Goal: Information Seeking & Learning: Learn about a topic

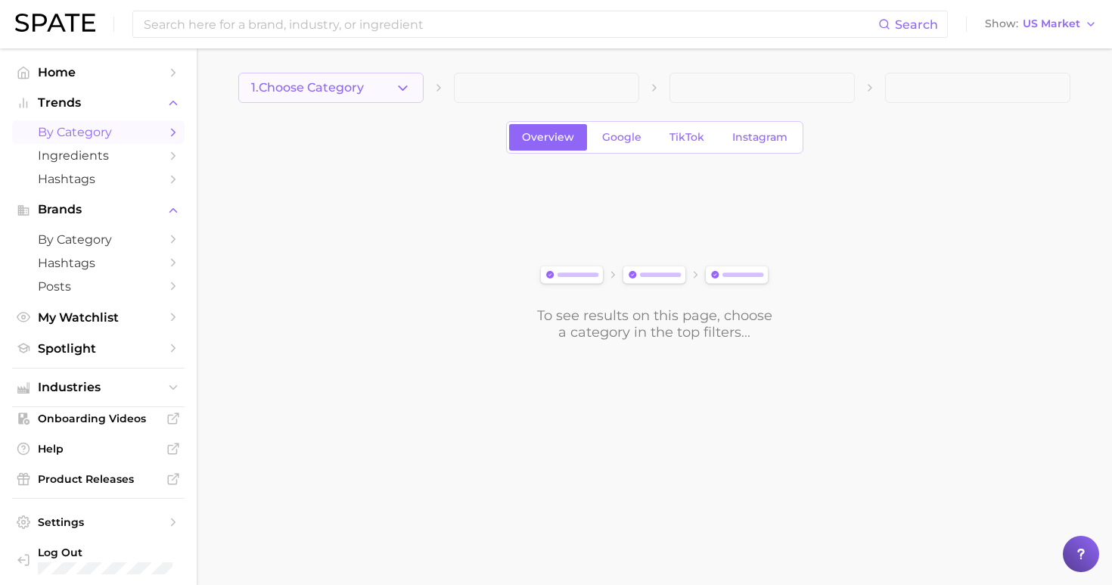
click at [350, 85] on span "1. Choose Category" at bounding box center [307, 88] width 113 height 14
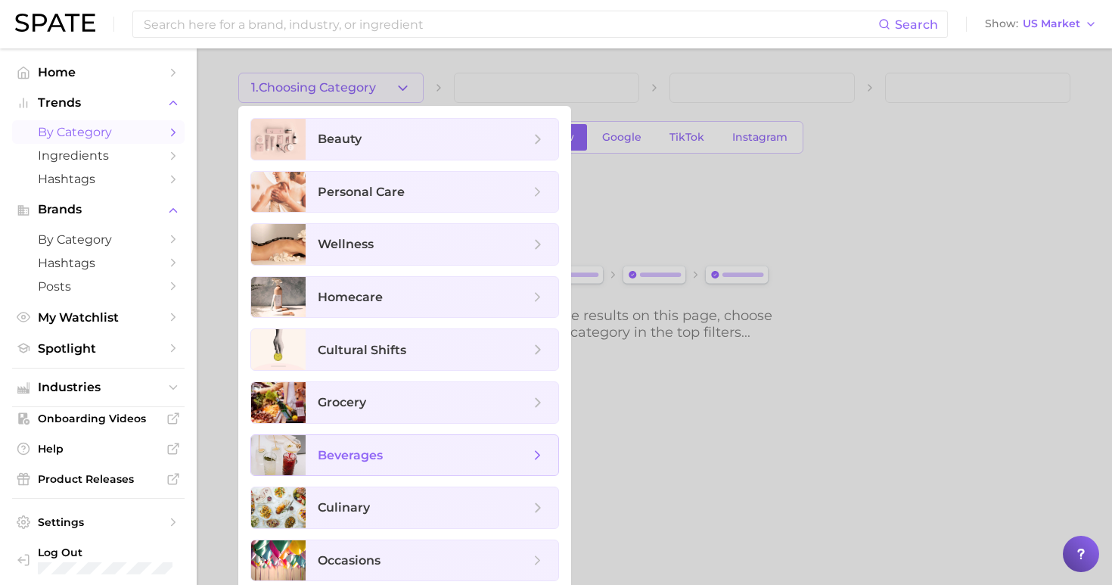
click at [412, 456] on span "beverages" at bounding box center [424, 455] width 212 height 17
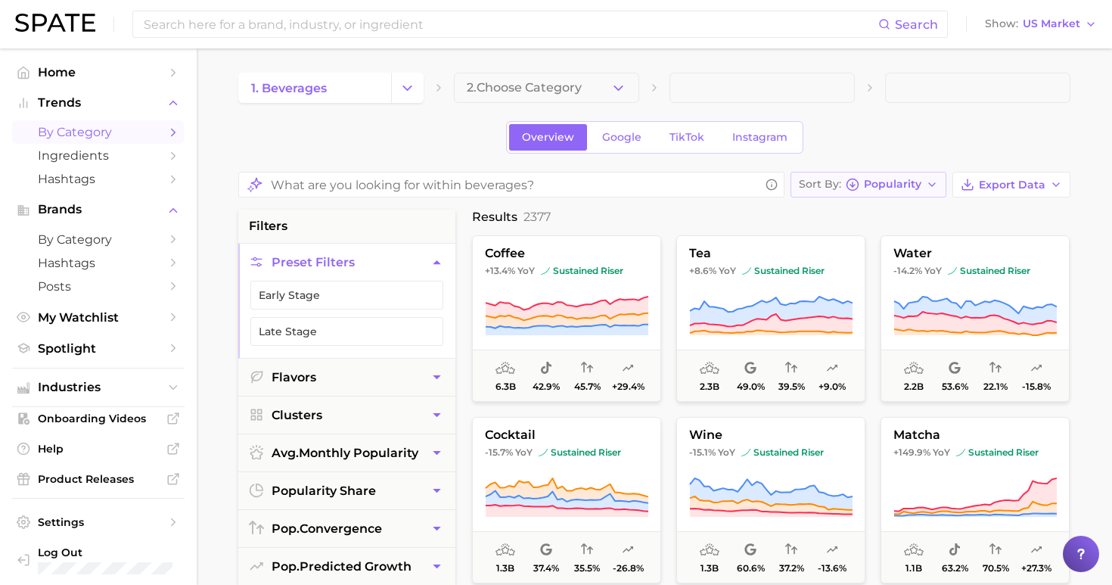
click at [930, 190] on button "Sort By Popularity" at bounding box center [869, 185] width 156 height 26
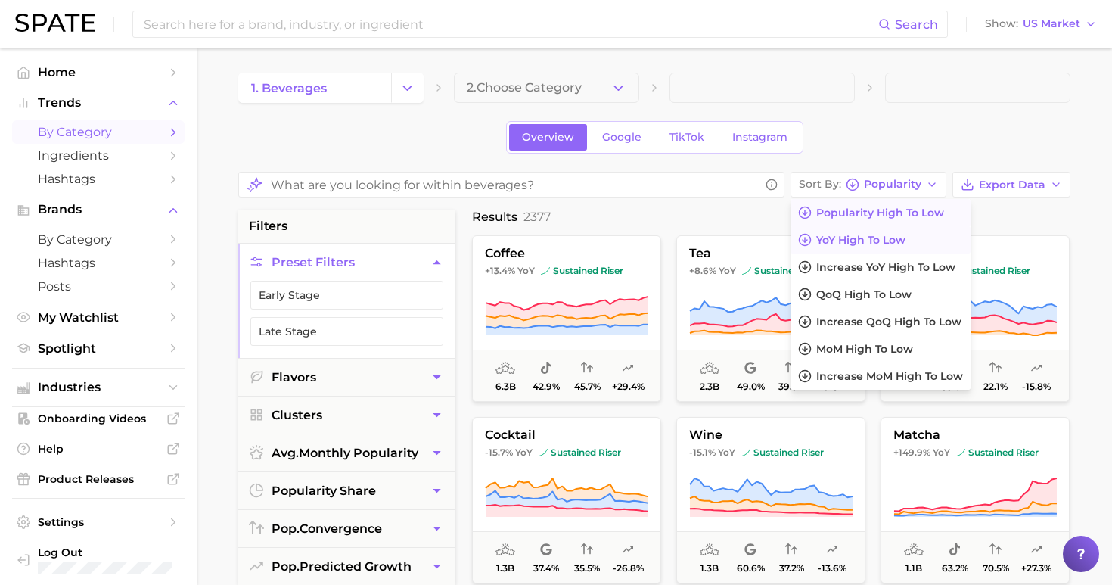
click at [935, 239] on button "YoY high to low" at bounding box center [881, 239] width 180 height 27
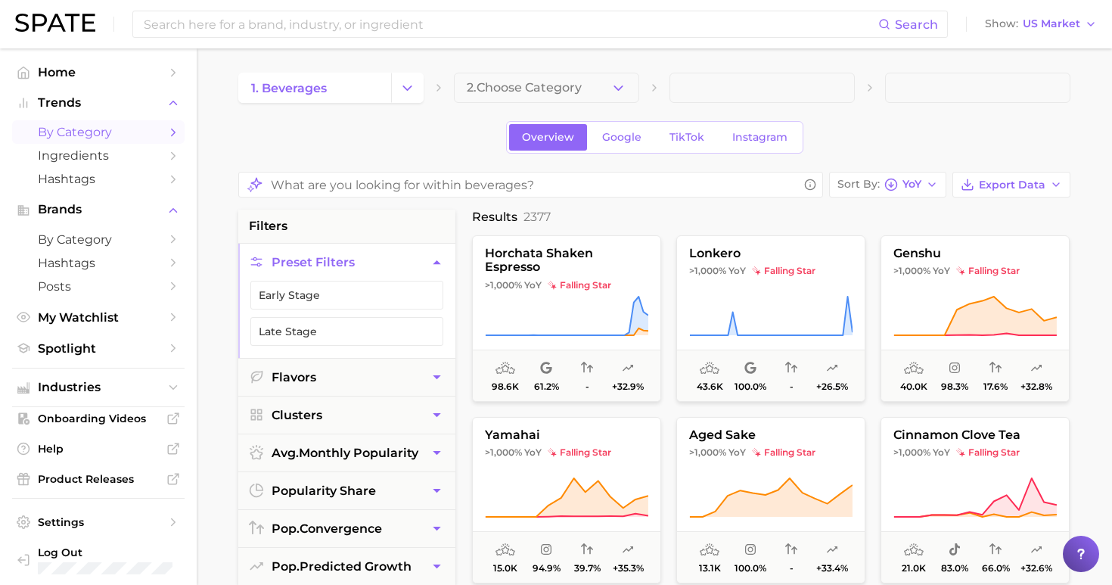
click at [698, 182] on input "What are you looking for within beverages?" at bounding box center [534, 185] width 527 height 30
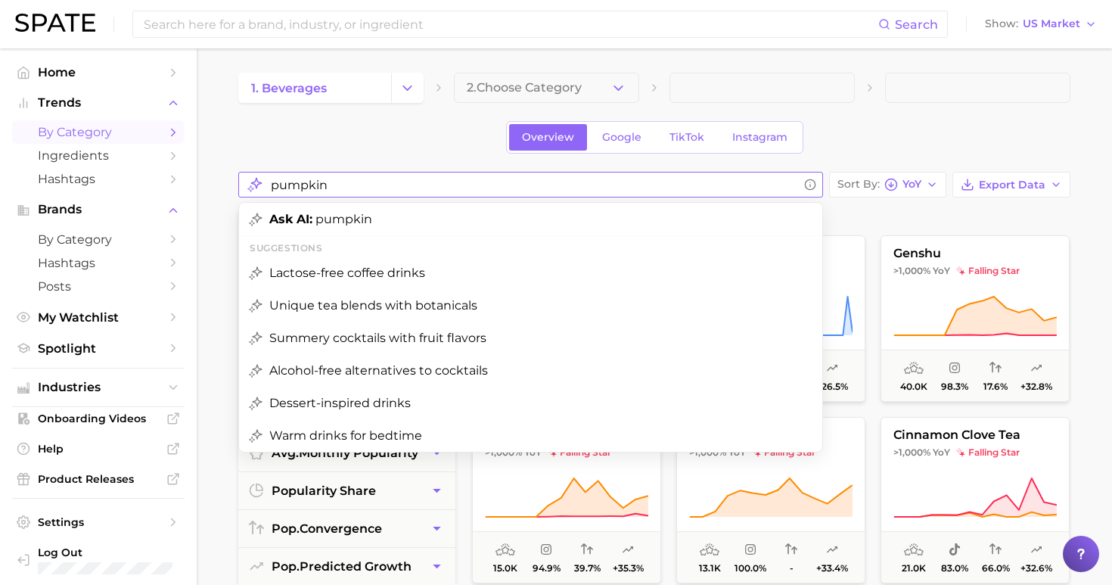
type input "pumpkin"
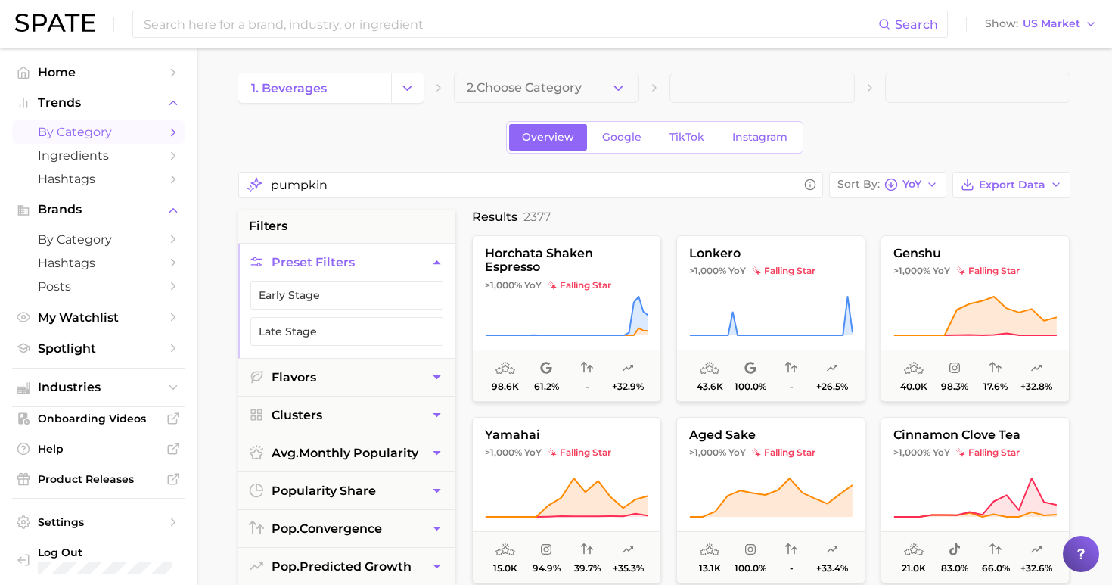
click at [891, 127] on div "Overview Google TikTok Instagram" at bounding box center [654, 137] width 832 height 33
click at [107, 126] on span "by Category" at bounding box center [98, 132] width 121 height 14
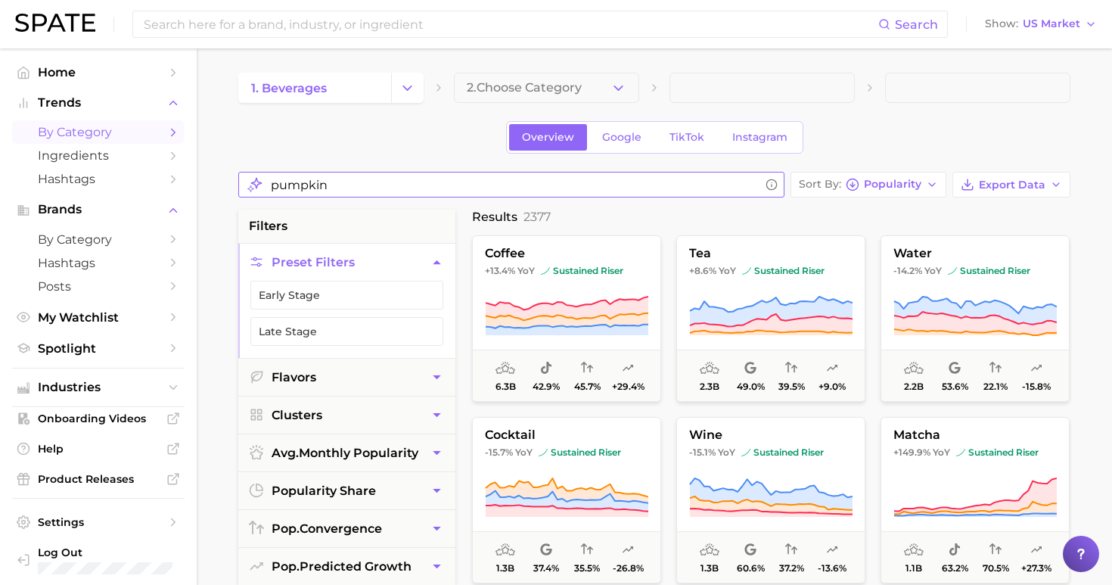
click at [759, 180] on input "pumpkin" at bounding box center [515, 185] width 489 height 30
click at [586, 86] on button "2. Choose Category" at bounding box center [546, 88] width 185 height 30
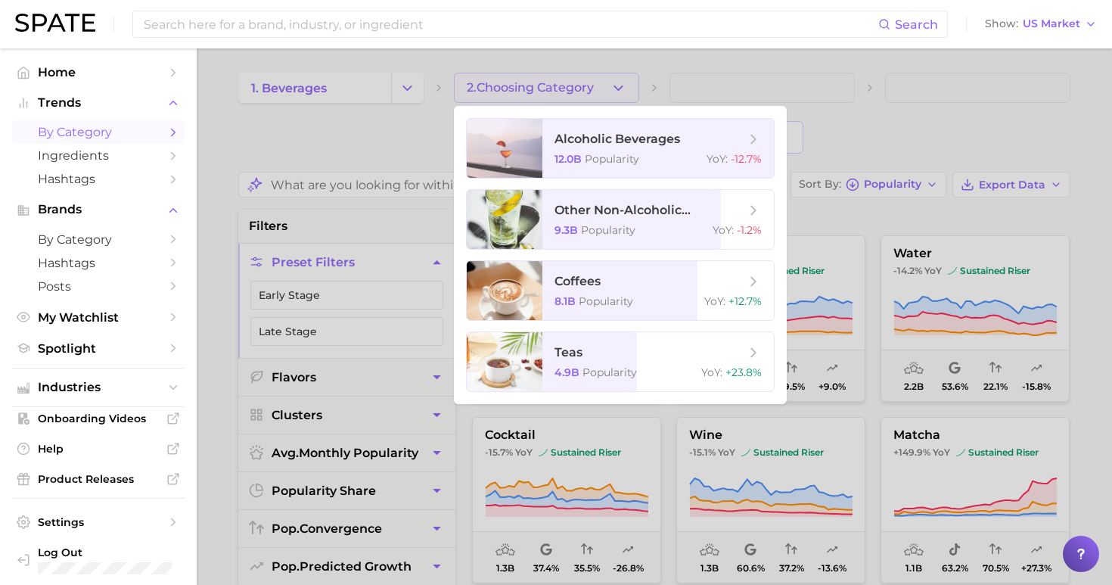
click at [383, 139] on div at bounding box center [556, 292] width 1112 height 585
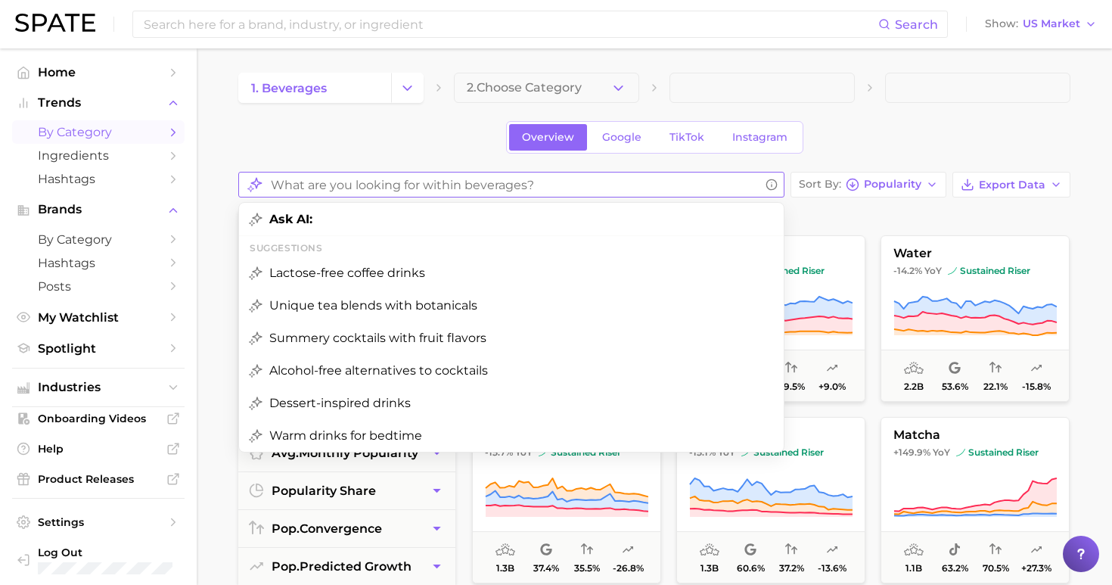
click at [401, 188] on input "What are you looking for within beverages?" at bounding box center [515, 185] width 489 height 30
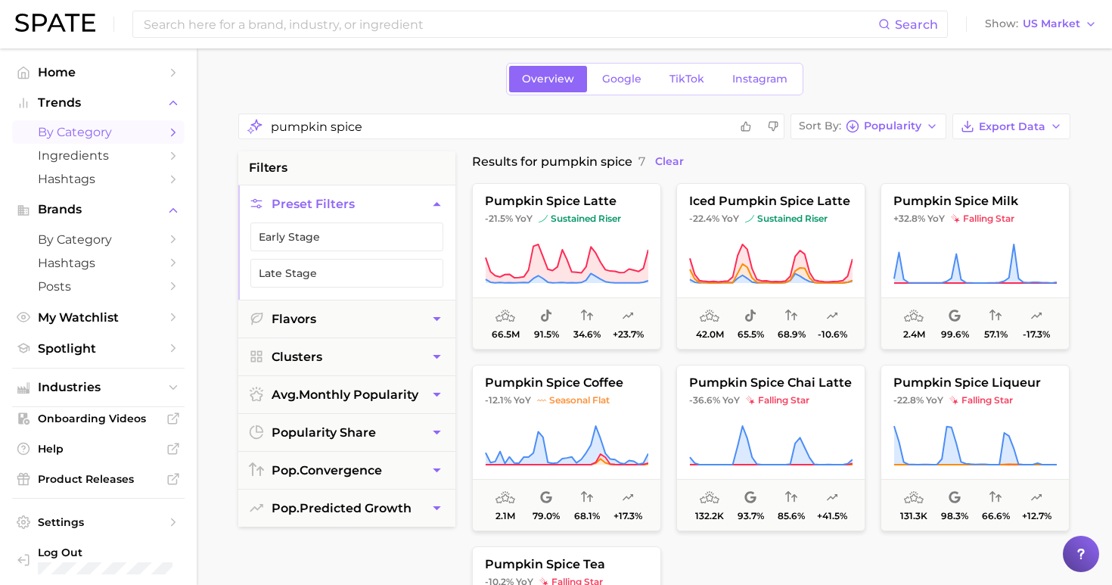
scroll to position [54, 0]
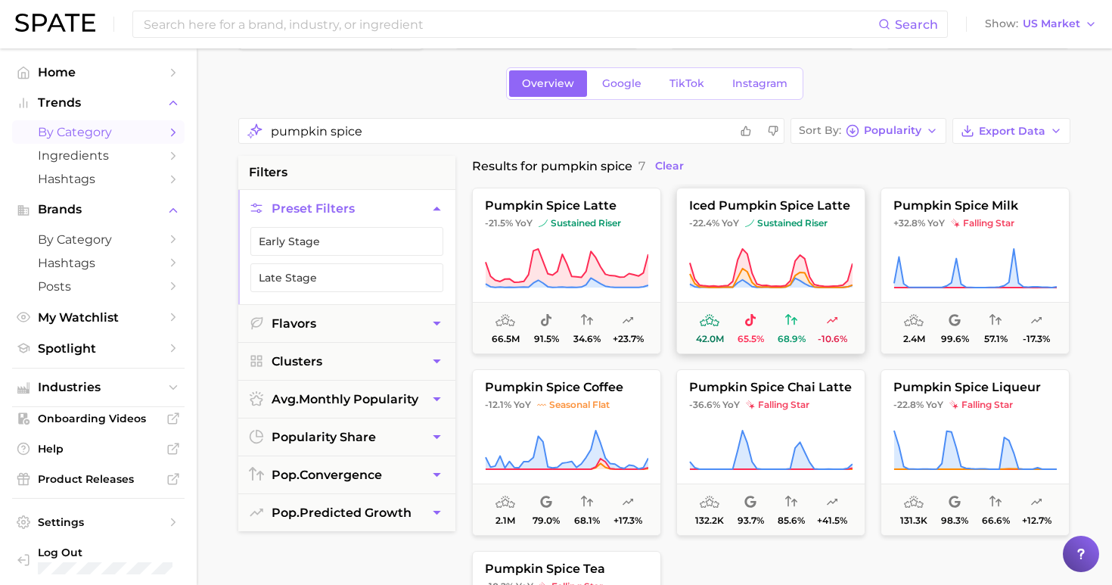
click at [804, 231] on button "iced pumpkin spice latte -22.4% YoY sustained riser 42.0m 65.5% 68.9% -10.6%" at bounding box center [770, 271] width 189 height 166
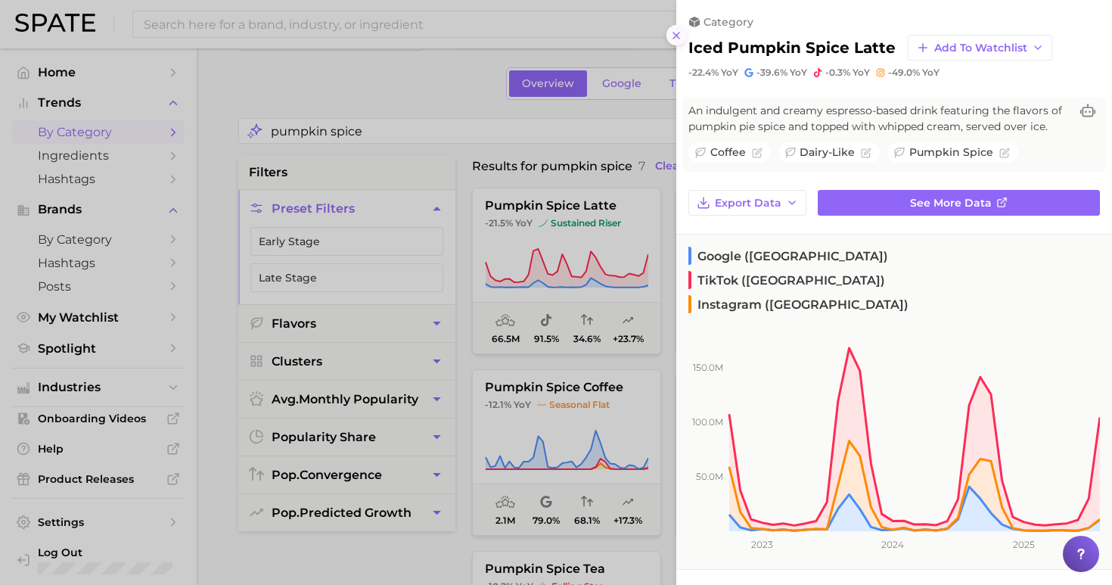
click at [676, 33] on icon at bounding box center [676, 36] width 12 height 12
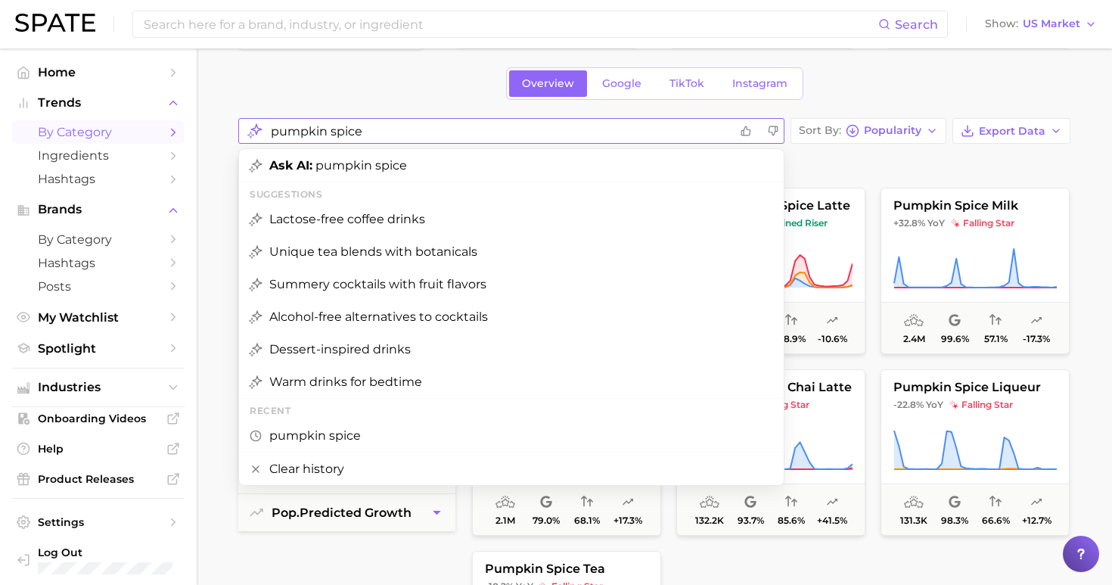
drag, startPoint x: 359, startPoint y: 134, endPoint x: 185, endPoint y: 130, distance: 173.3
click at [185, 130] on div "Search Show US Market Home Trends by Category Ingredients Hashtags Brands by Ca…" at bounding box center [556, 585] width 1112 height 1180
type input "resversatol"
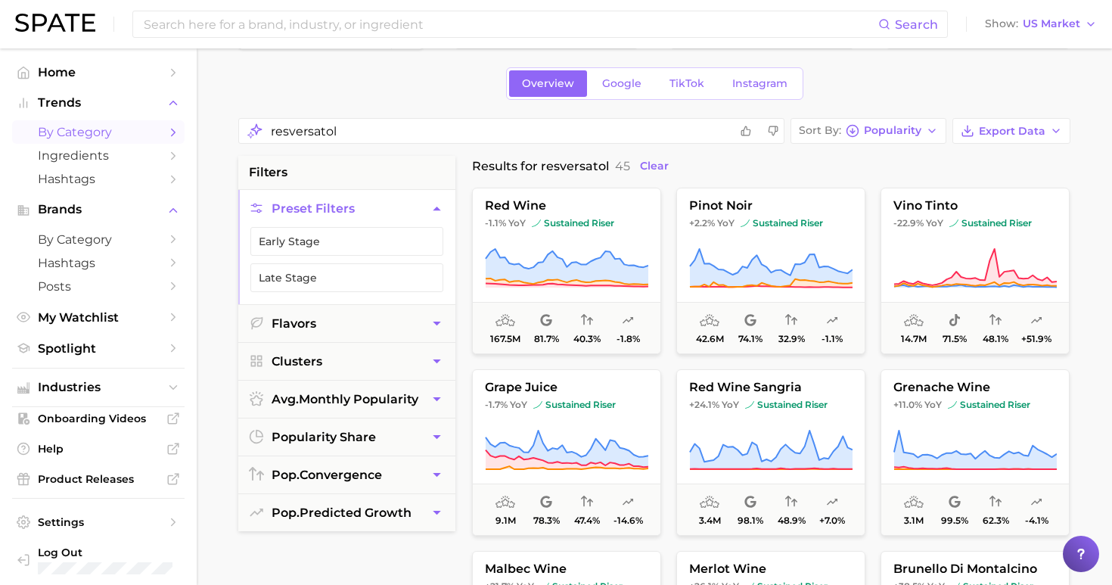
click at [1087, 208] on main "1. beverages 2. Choose Category Overview Google TikTok Instagram resversatol So…" at bounding box center [655, 585] width 916 height 1180
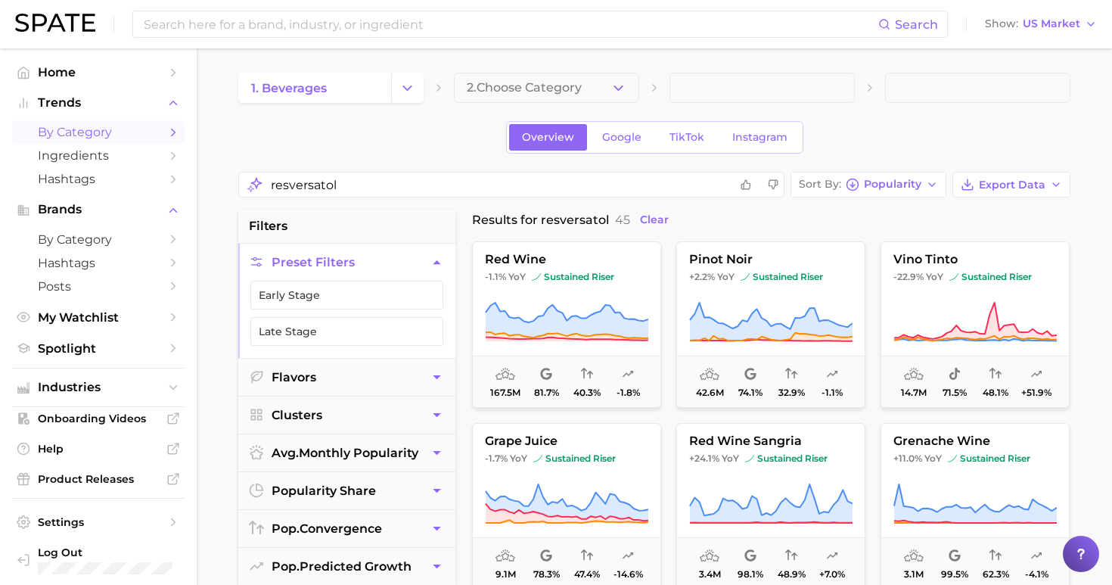
click at [93, 131] on span "by Category" at bounding box center [98, 132] width 121 height 14
click at [400, 90] on icon "Change Category" at bounding box center [408, 88] width 16 height 16
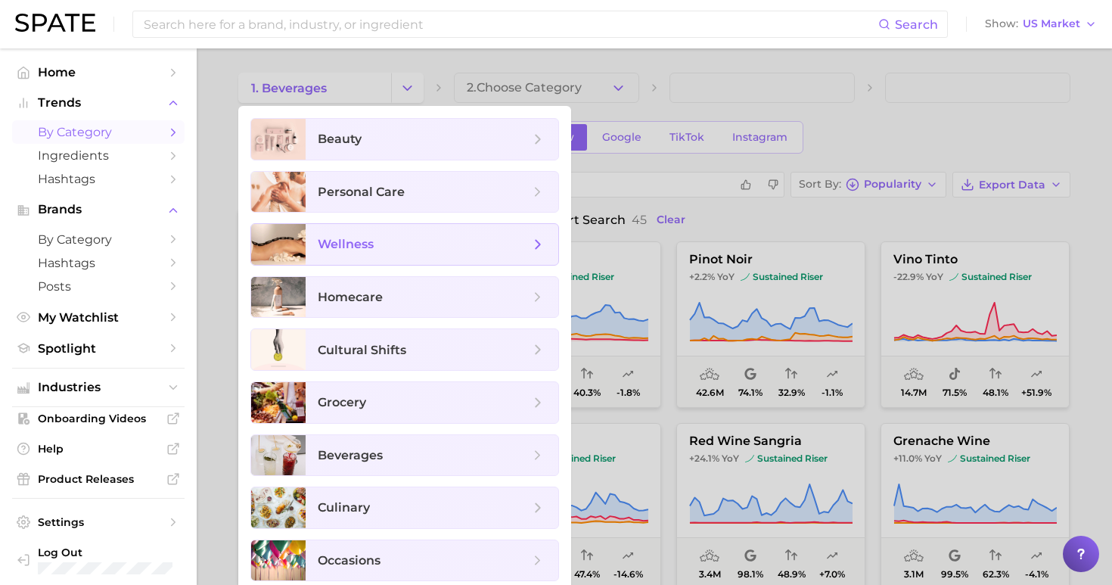
click at [374, 234] on span "wellness" at bounding box center [432, 244] width 253 height 41
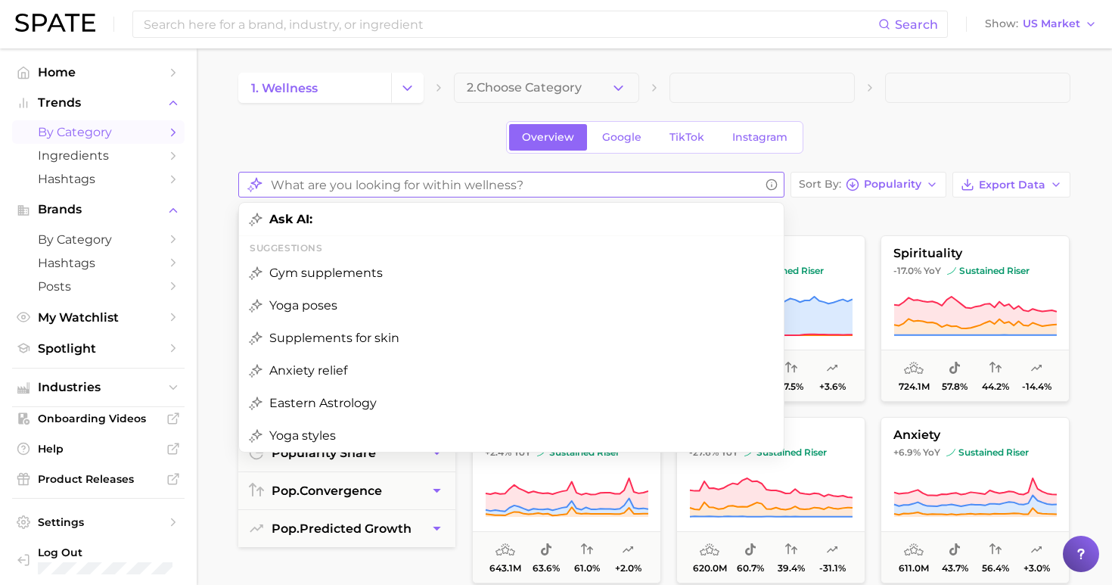
click at [395, 185] on input "What are you looking for within wellness?" at bounding box center [515, 185] width 489 height 30
type input "fiber"
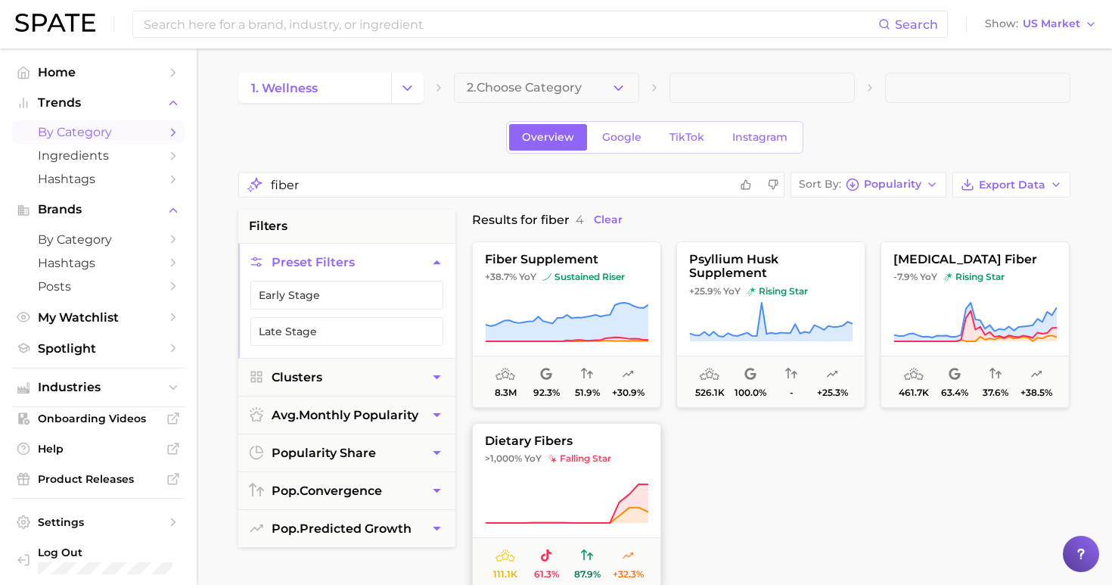
click at [501, 489] on icon at bounding box center [566, 504] width 163 height 42
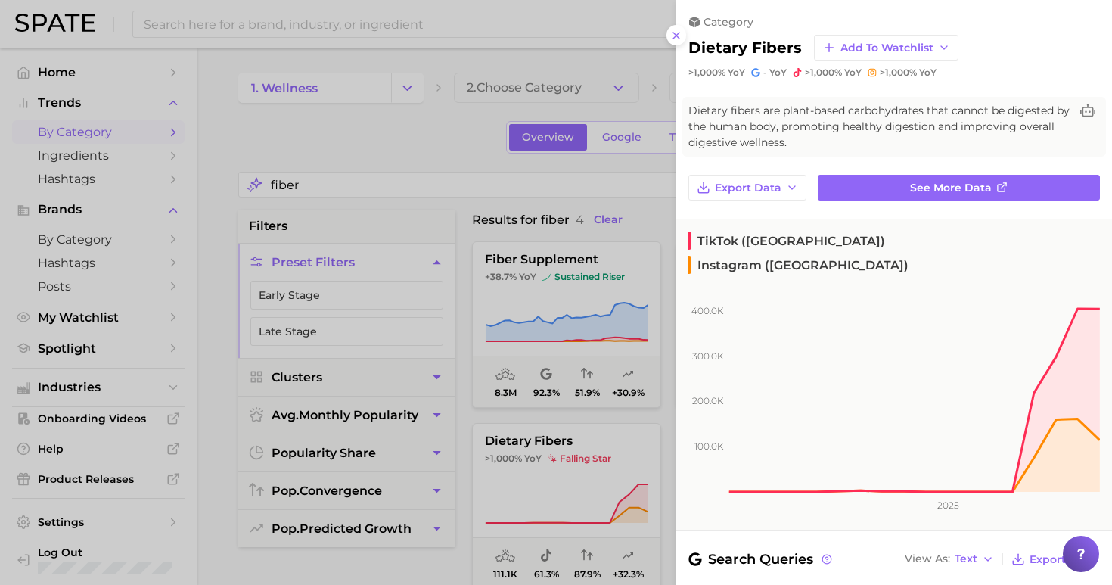
click at [465, 129] on div at bounding box center [556, 292] width 1112 height 585
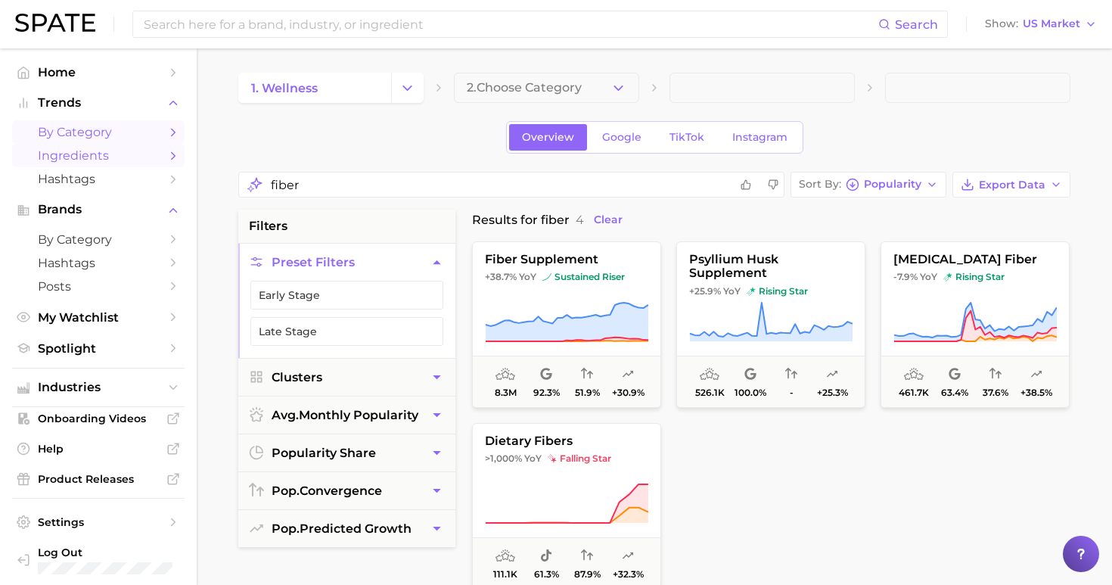
click at [167, 149] on icon "Sidebar" at bounding box center [173, 156] width 14 height 14
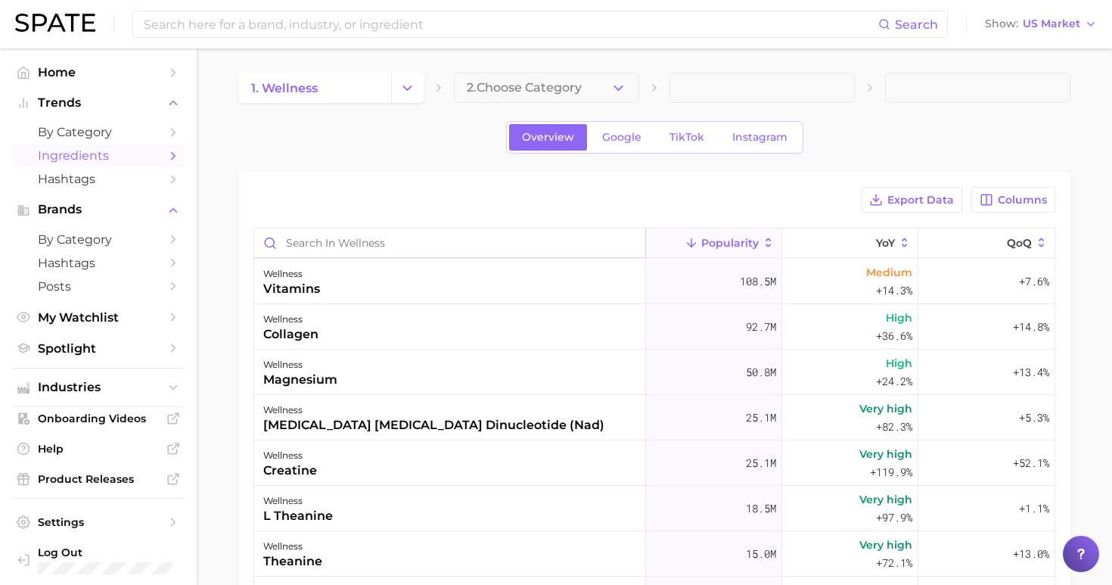
click at [386, 238] on input "Search in wellness" at bounding box center [449, 243] width 391 height 29
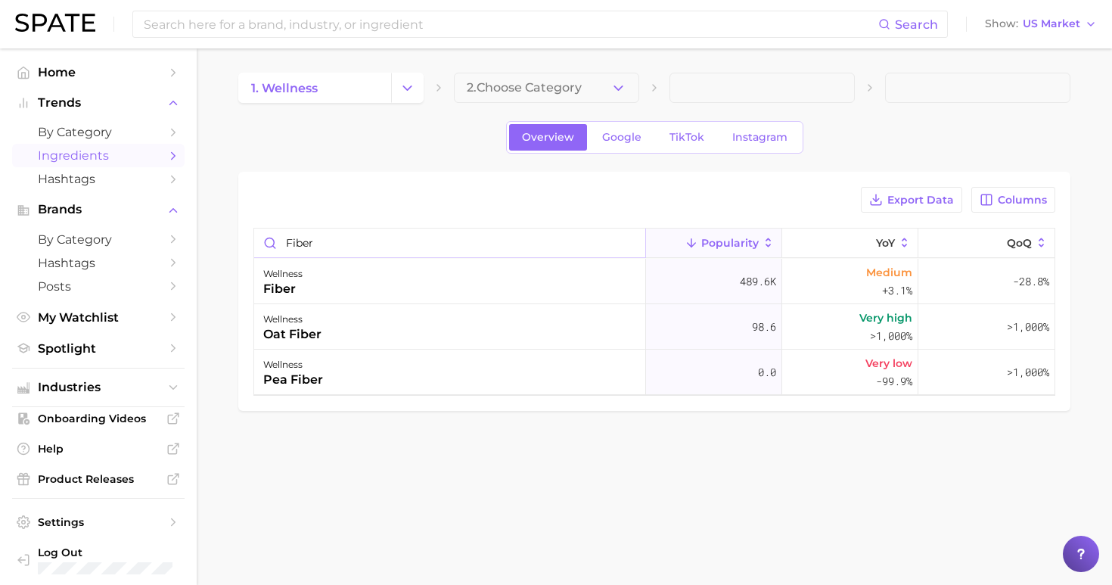
type input "fiber"
click at [427, 85] on div "1. wellness 2. Choose Category" at bounding box center [654, 88] width 832 height 30
click at [419, 95] on button "Change Category" at bounding box center [407, 88] width 33 height 30
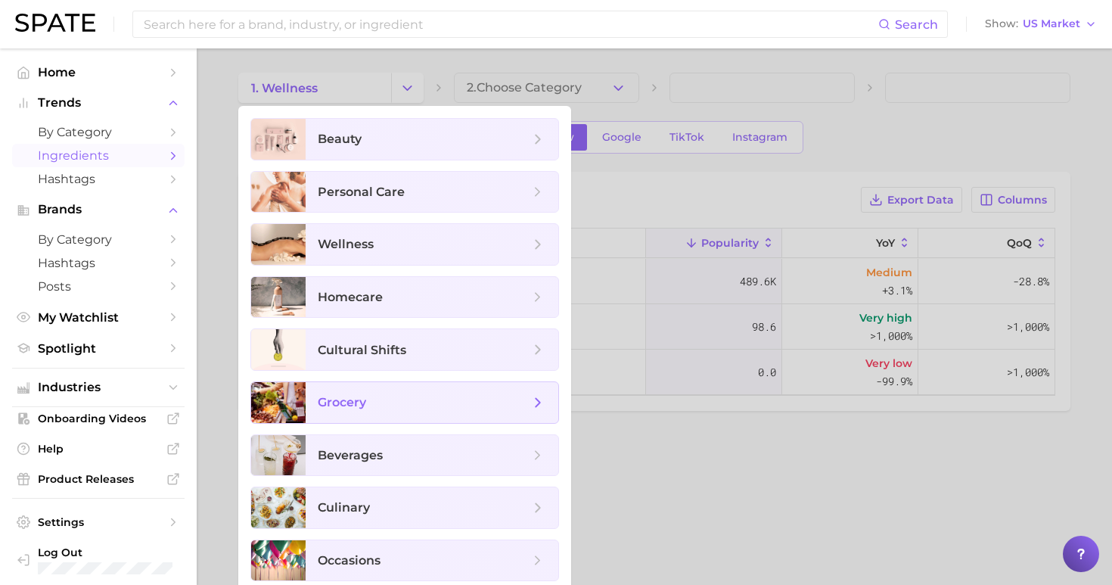
click at [409, 394] on span "grocery" at bounding box center [424, 402] width 212 height 17
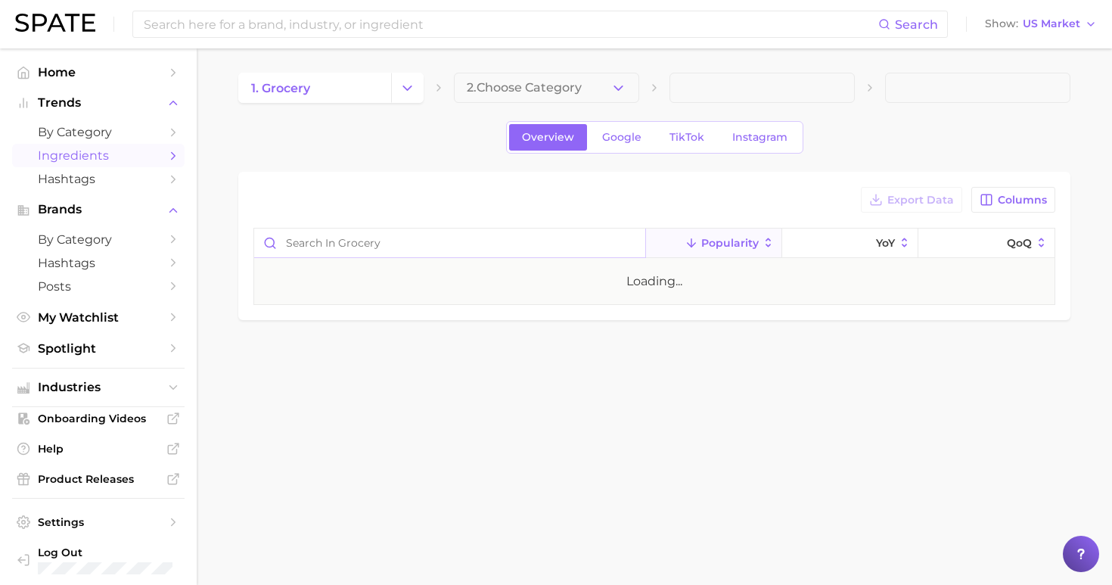
click at [406, 236] on input "Search in grocery" at bounding box center [449, 243] width 391 height 29
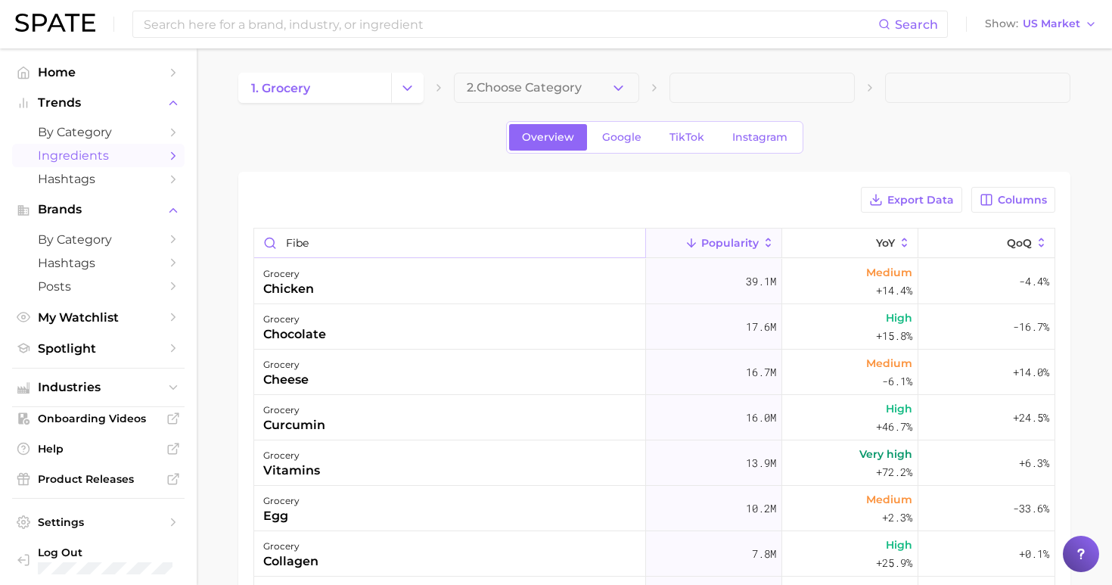
type input "fiber"
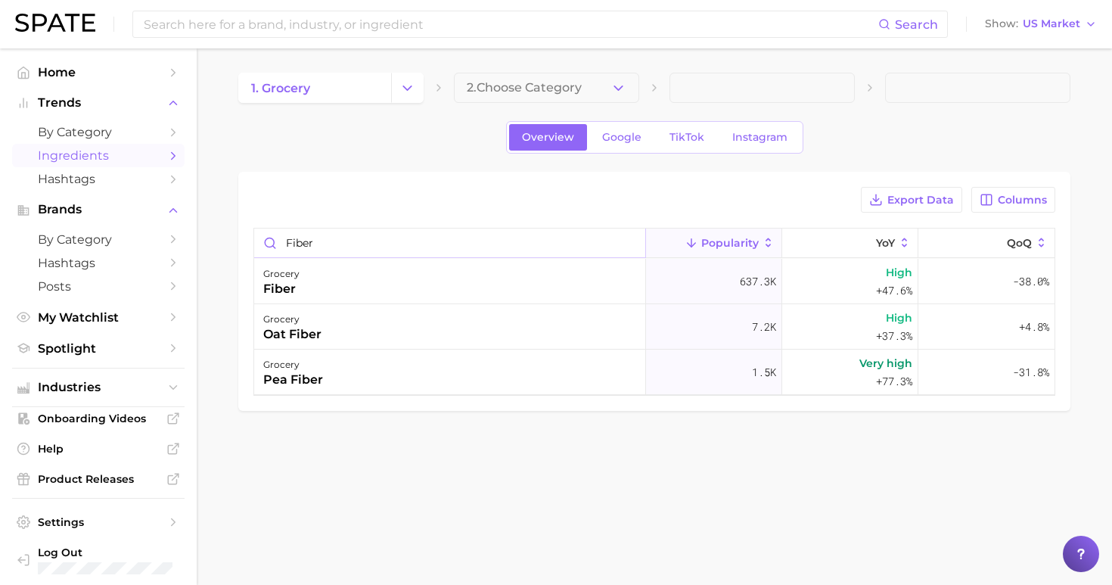
click at [630, 245] on input "fiber" at bounding box center [449, 243] width 391 height 29
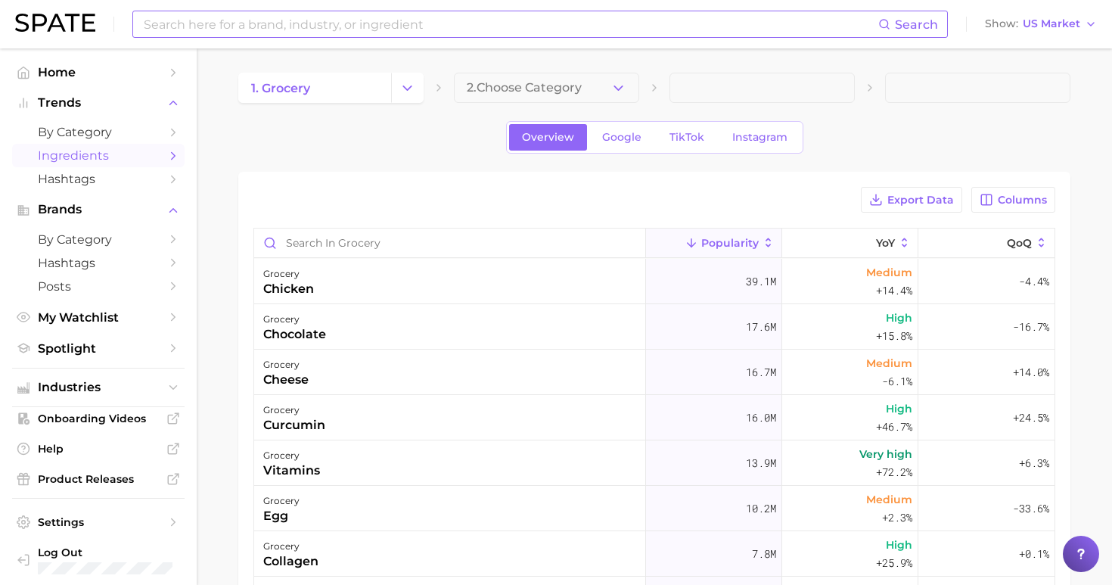
click at [378, 22] on input at bounding box center [510, 24] width 736 height 26
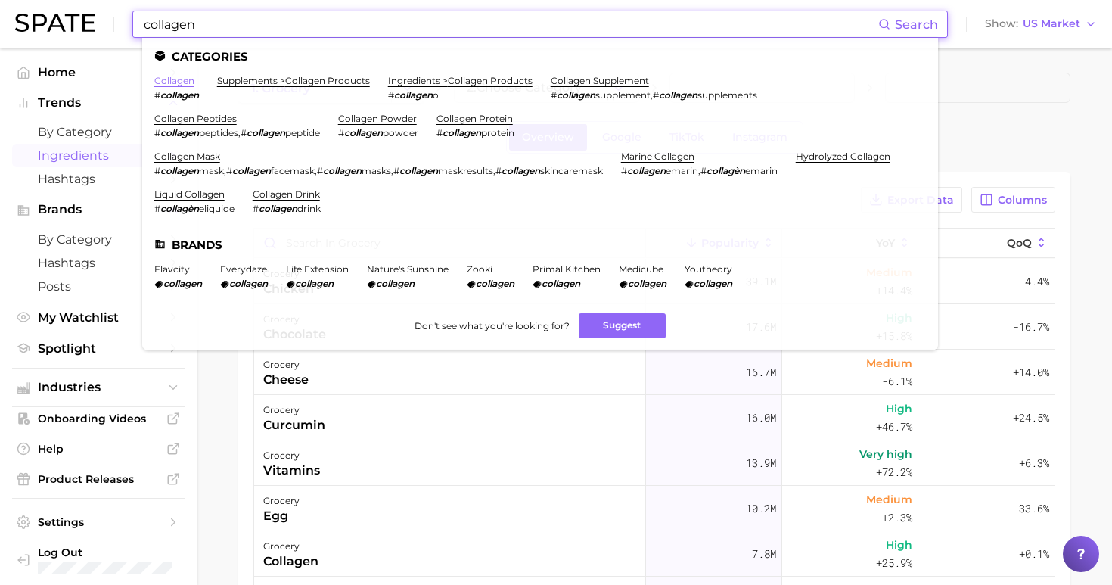
type input "collagen"
click at [160, 83] on link "collagen" at bounding box center [174, 80] width 40 height 11
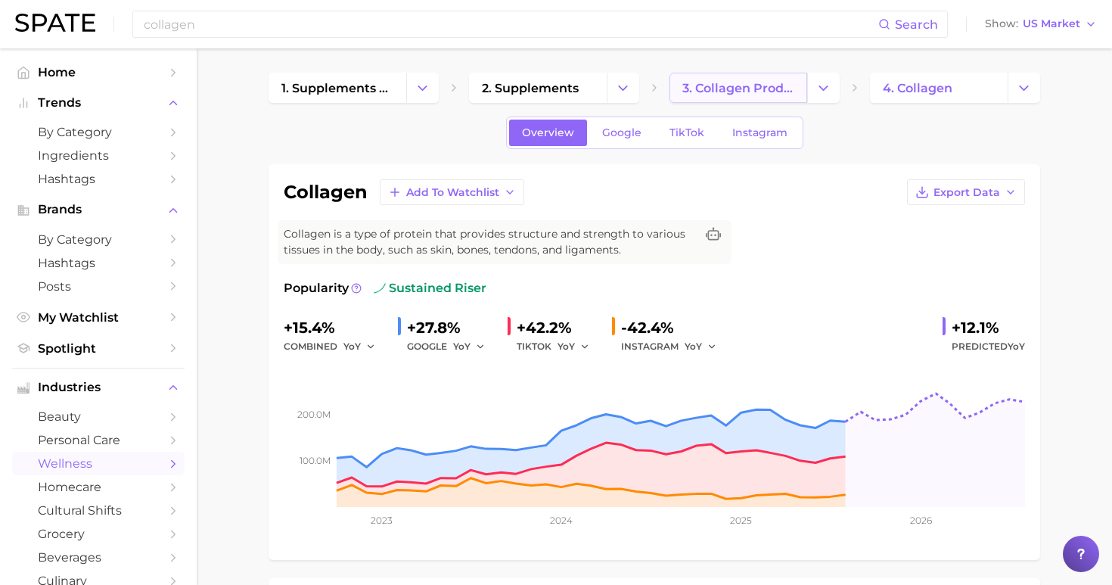
click at [762, 80] on link "3. collagen products" at bounding box center [739, 88] width 138 height 30
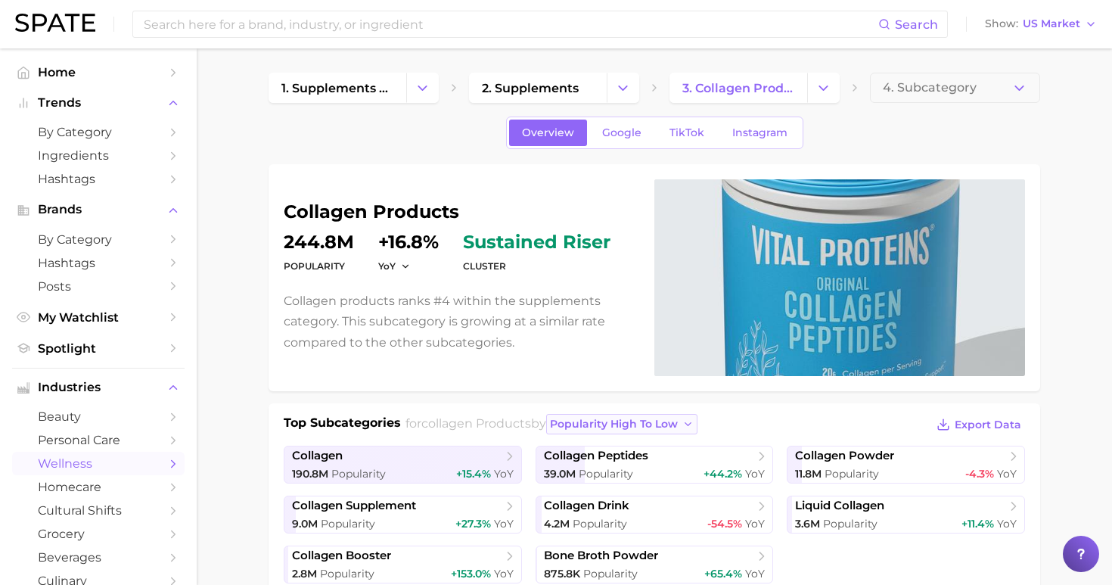
click at [605, 420] on span "popularity high to low" at bounding box center [614, 424] width 128 height 13
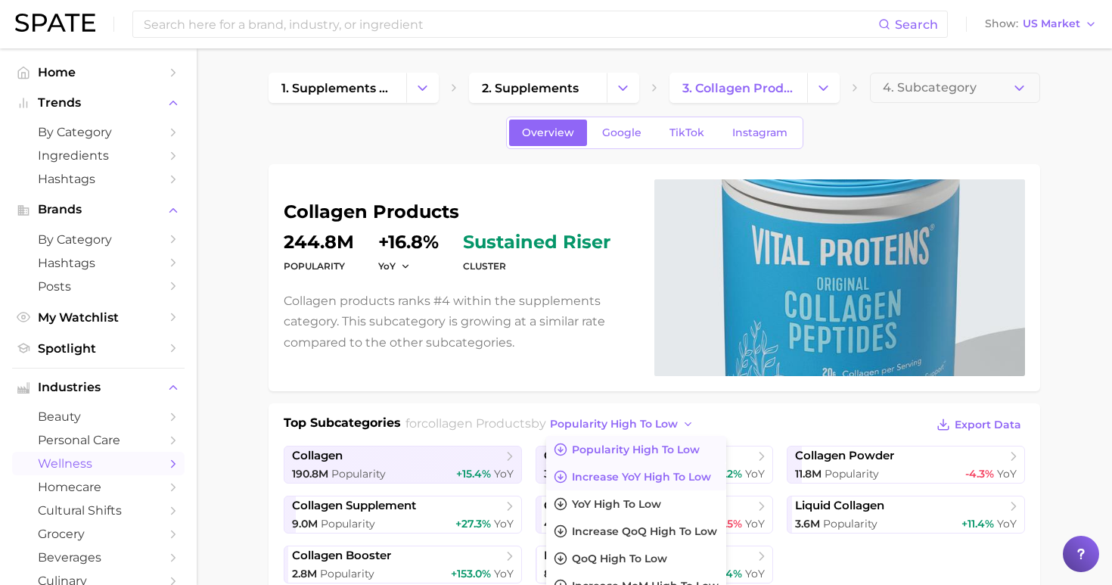
click at [628, 467] on button "Increase YoY high to low" at bounding box center [636, 476] width 180 height 27
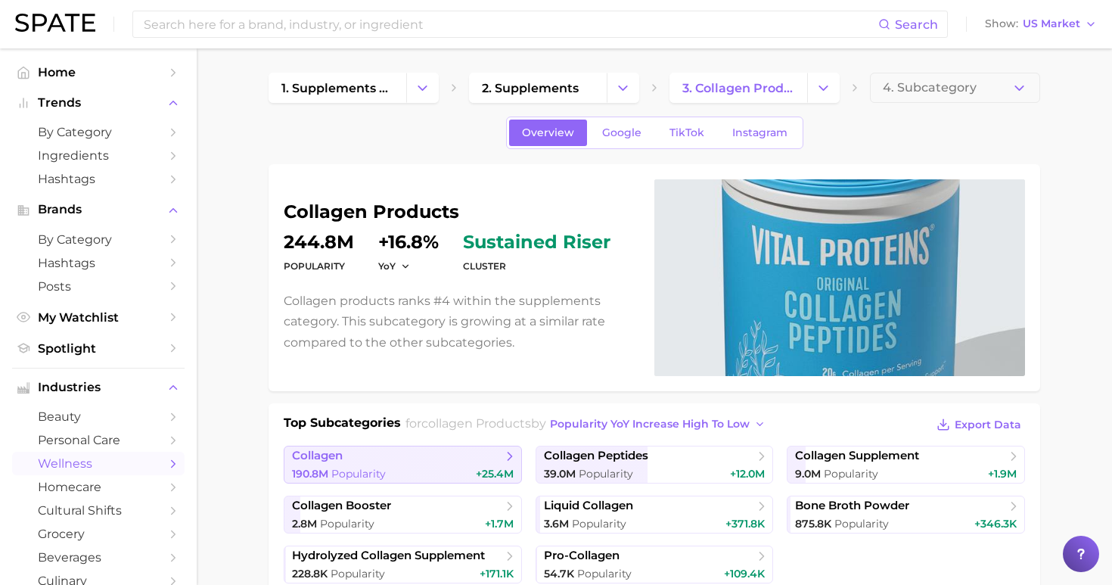
click at [437, 465] on link "collagen 190.8m Popularity +25.4m" at bounding box center [403, 465] width 238 height 38
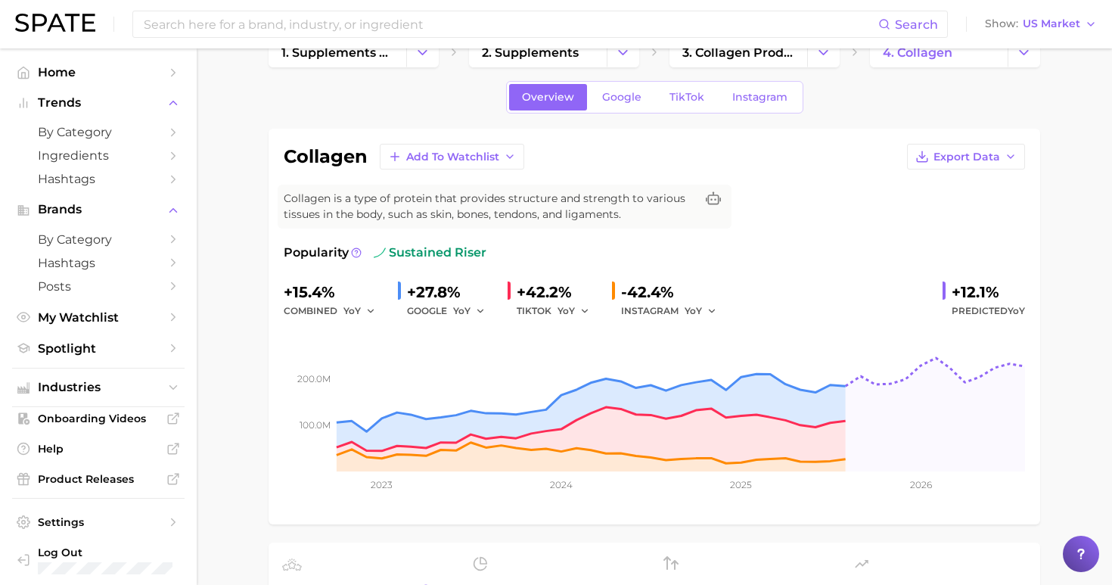
scroll to position [54, 0]
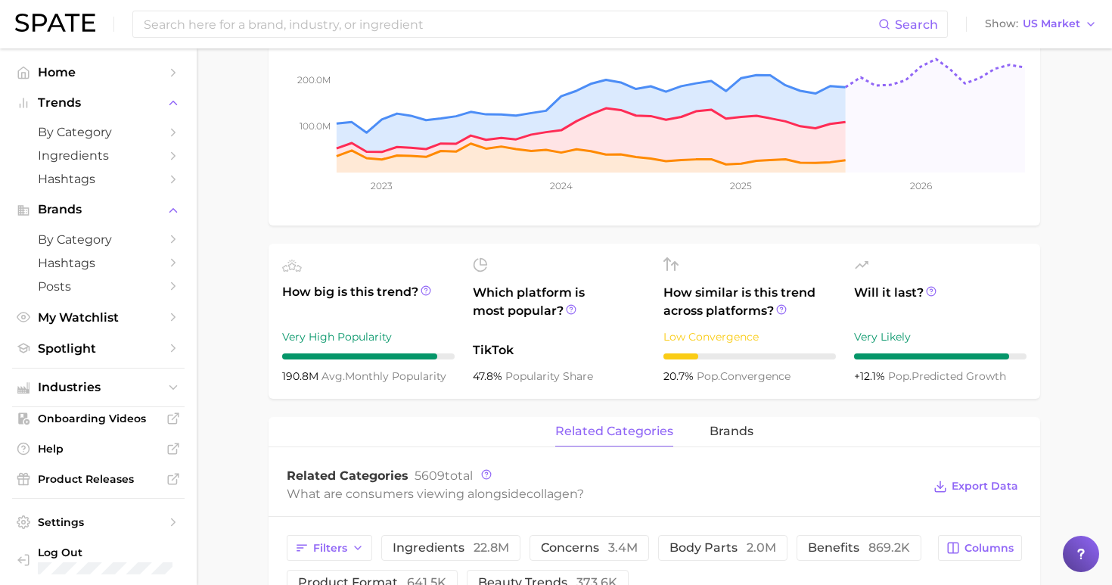
scroll to position [337, 0]
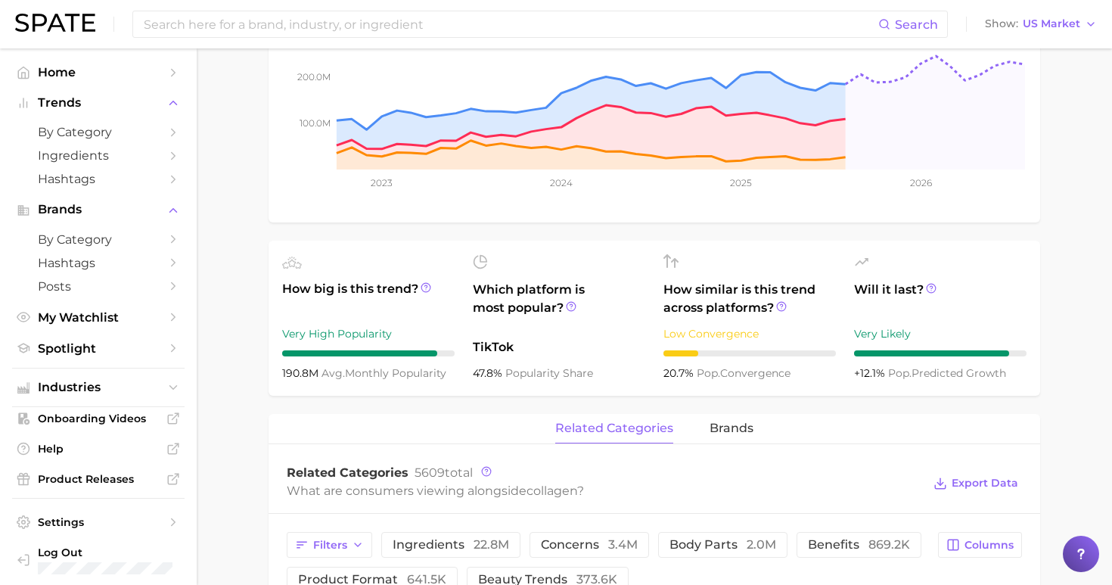
click at [1059, 328] on main "1. supplements & ingestibles 2. supplements 3. collagen products 4. collagen Ov…" at bounding box center [655, 498] width 916 height 1575
click at [1071, 325] on main "1. supplements & ingestibles 2. supplements 3. collagen products 4. collagen Ov…" at bounding box center [655, 498] width 916 height 1575
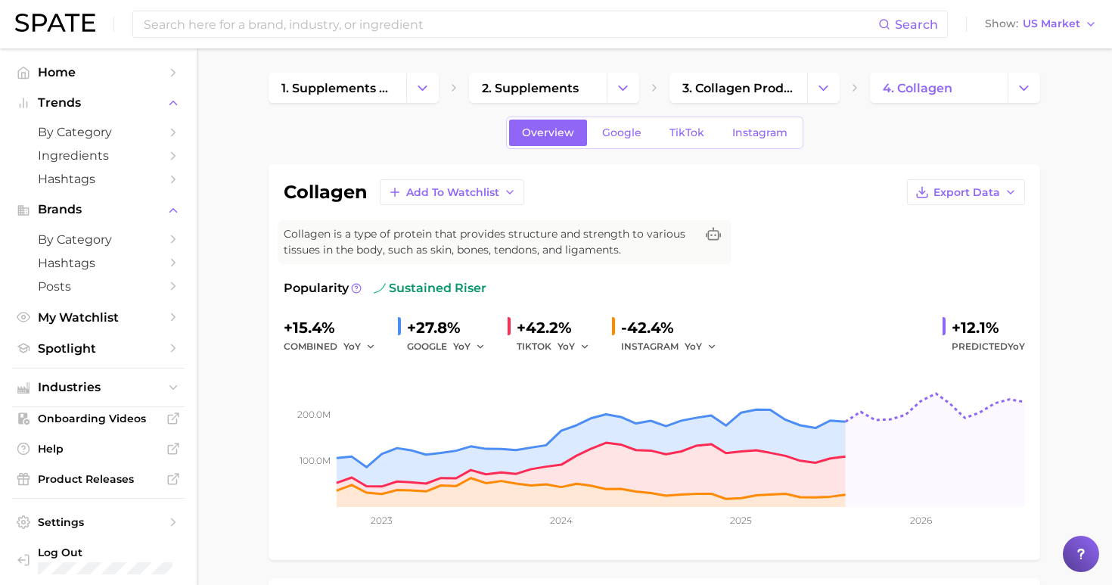
scroll to position [0, 0]
click at [559, 86] on span "2. supplements" at bounding box center [530, 88] width 97 height 14
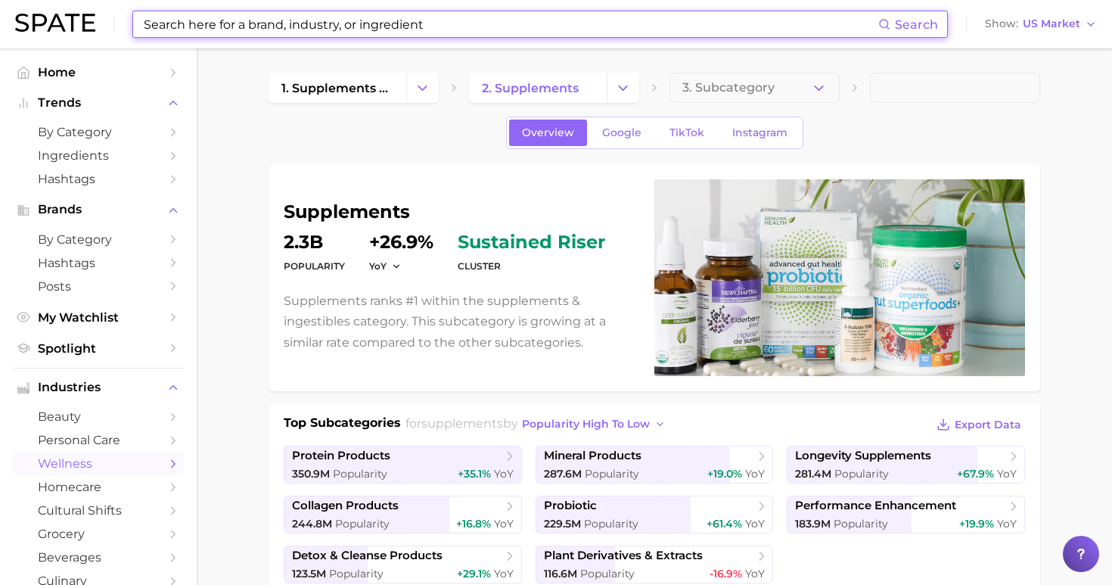
click at [366, 30] on input at bounding box center [510, 24] width 736 height 26
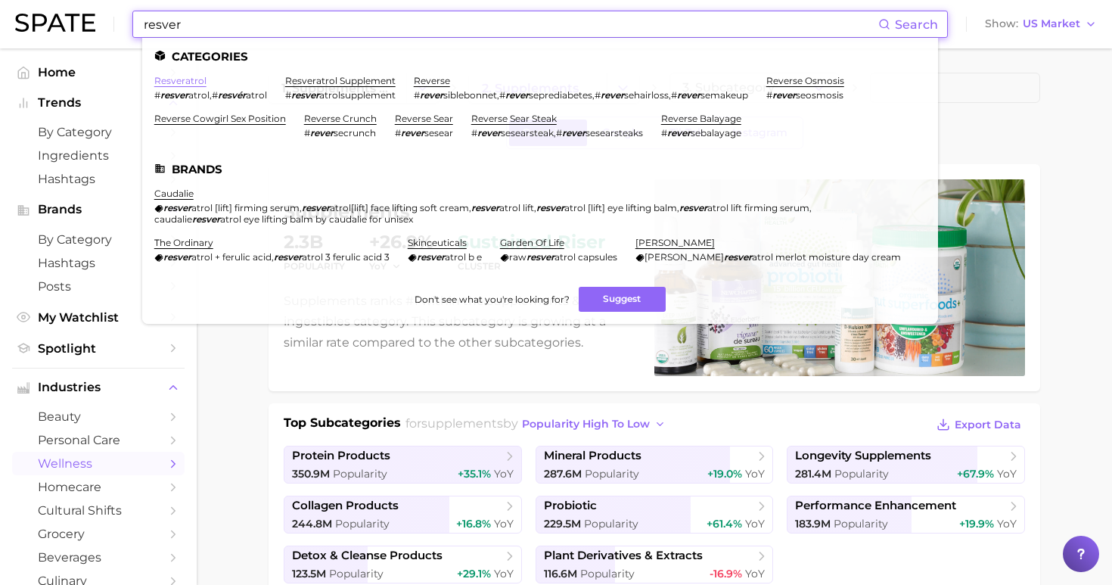
type input "resver"
click at [190, 80] on link "resveratrol" at bounding box center [180, 80] width 52 height 11
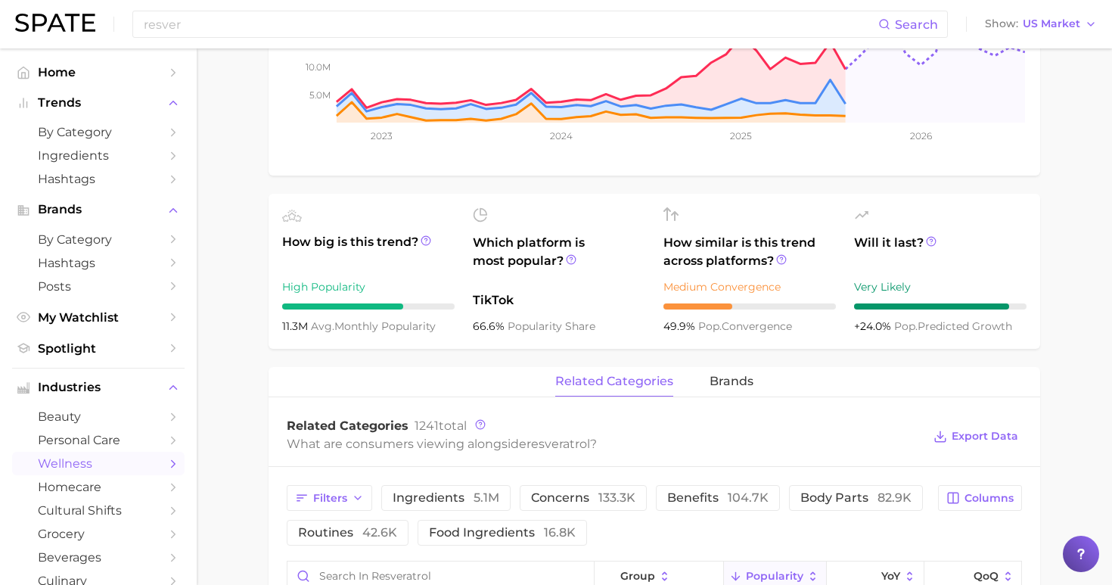
scroll to position [393, 0]
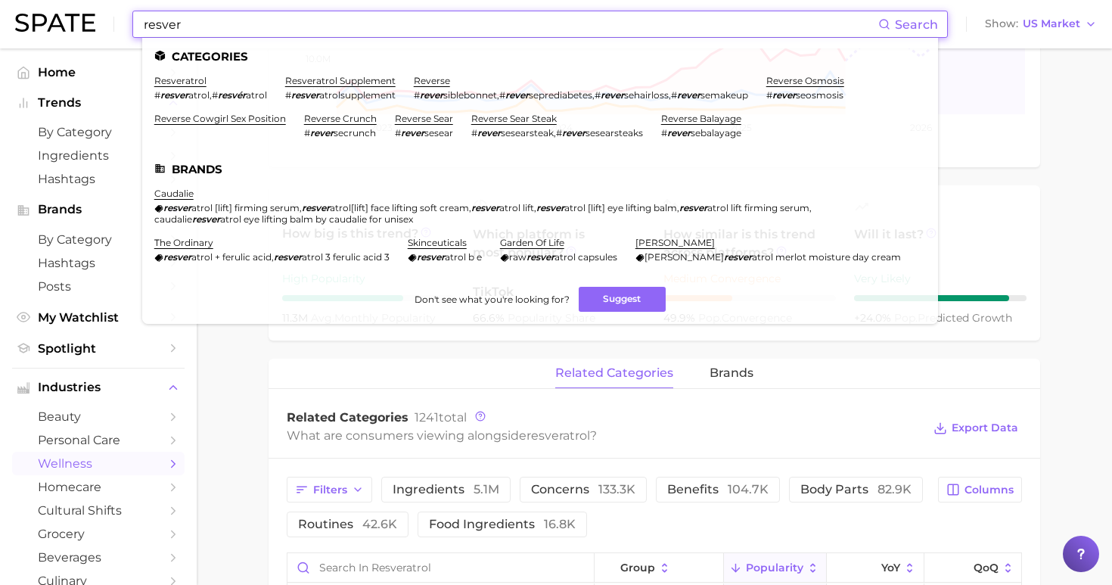
click at [579, 20] on input "resver" at bounding box center [510, 24] width 736 height 26
drag, startPoint x: 579, startPoint y: 20, endPoint x: 224, endPoint y: 26, distance: 354.9
click at [224, 26] on input "resver" at bounding box center [510, 24] width 736 height 26
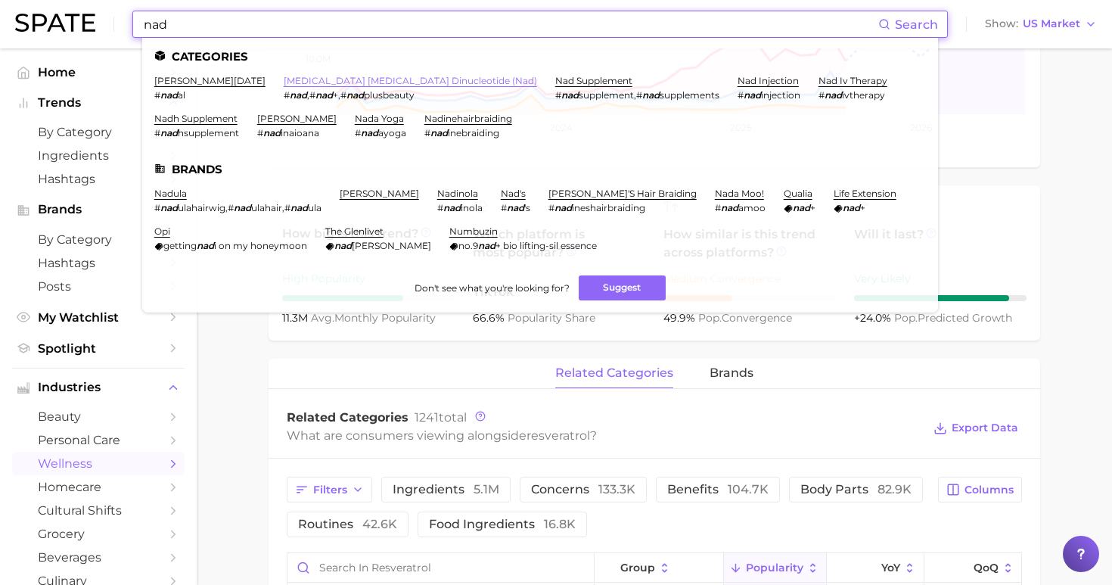
type input "nad"
click at [366, 78] on link "[MEDICAL_DATA] [MEDICAL_DATA] dinucleotide (nad)" at bounding box center [410, 80] width 253 height 11
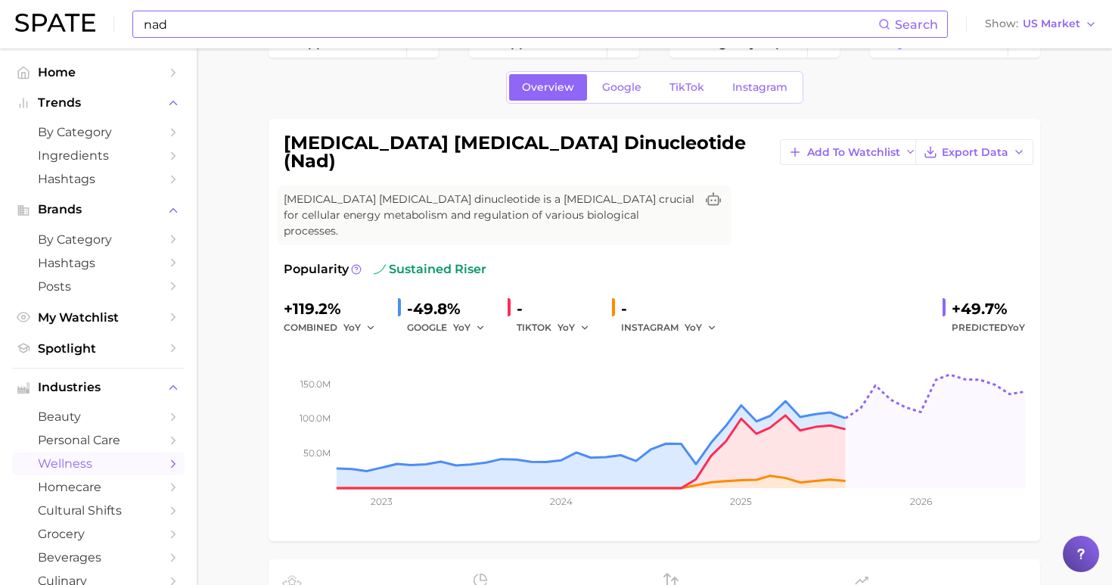
scroll to position [35, 0]
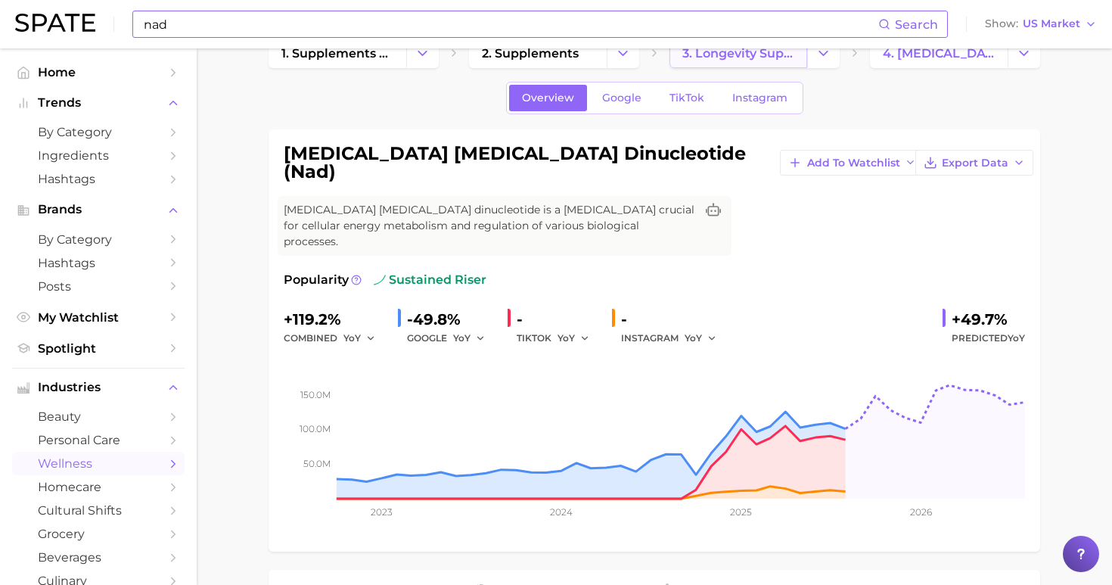
click at [780, 56] on span "3. longevity supplements" at bounding box center [738, 53] width 112 height 14
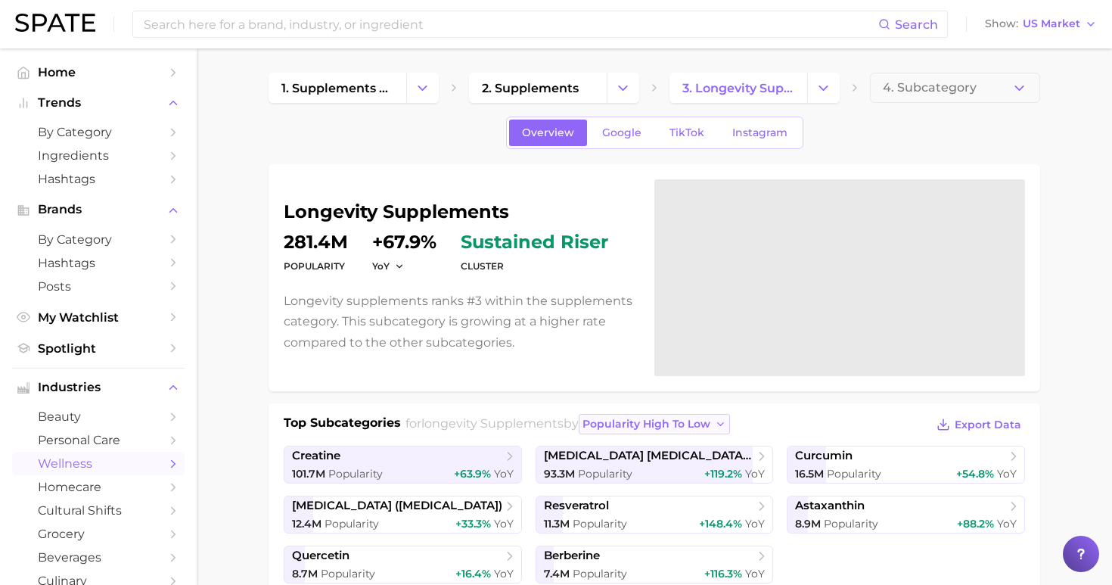
click at [629, 430] on span "popularity high to low" at bounding box center [647, 424] width 128 height 13
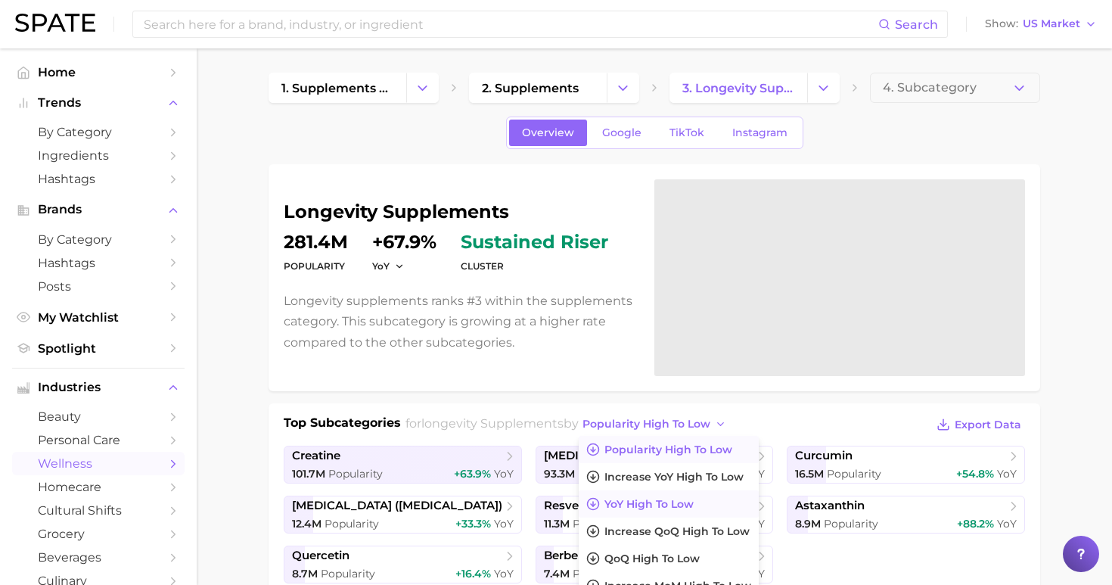
click at [630, 505] on span "YoY high to low" at bounding box center [649, 504] width 89 height 13
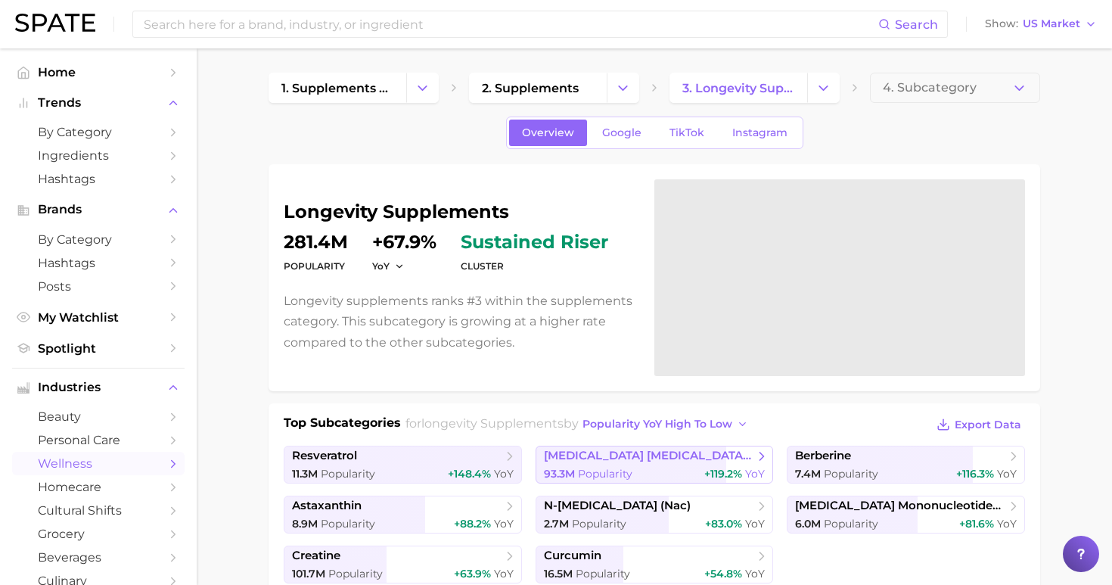
click at [629, 467] on div "93.3m Popularity +119.2% YoY" at bounding box center [655, 474] width 222 height 14
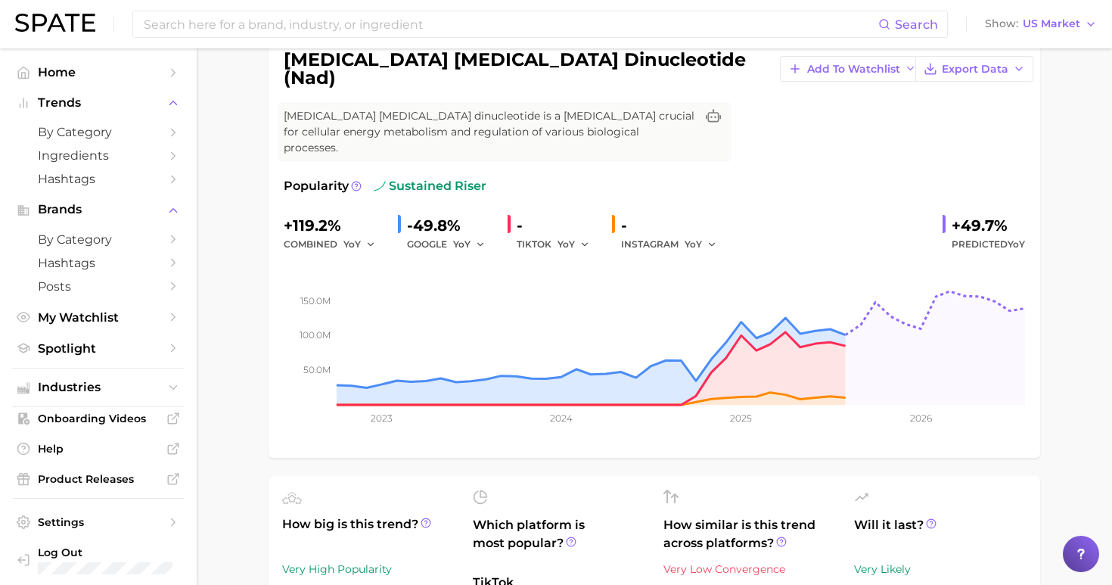
scroll to position [128, 0]
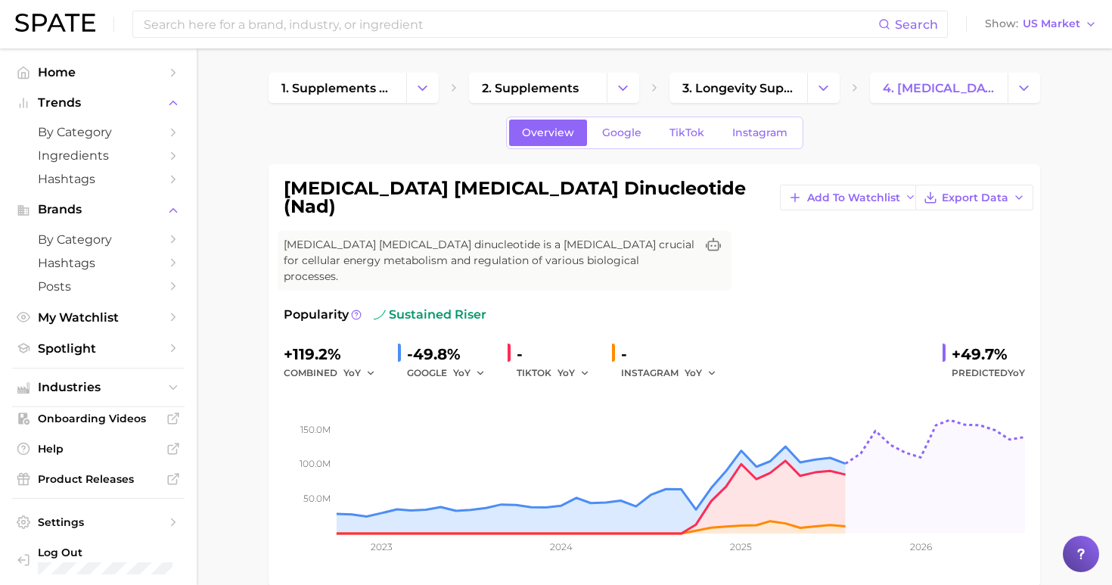
scroll to position [0, 0]
click at [673, 131] on span "TikTok" at bounding box center [687, 132] width 35 height 13
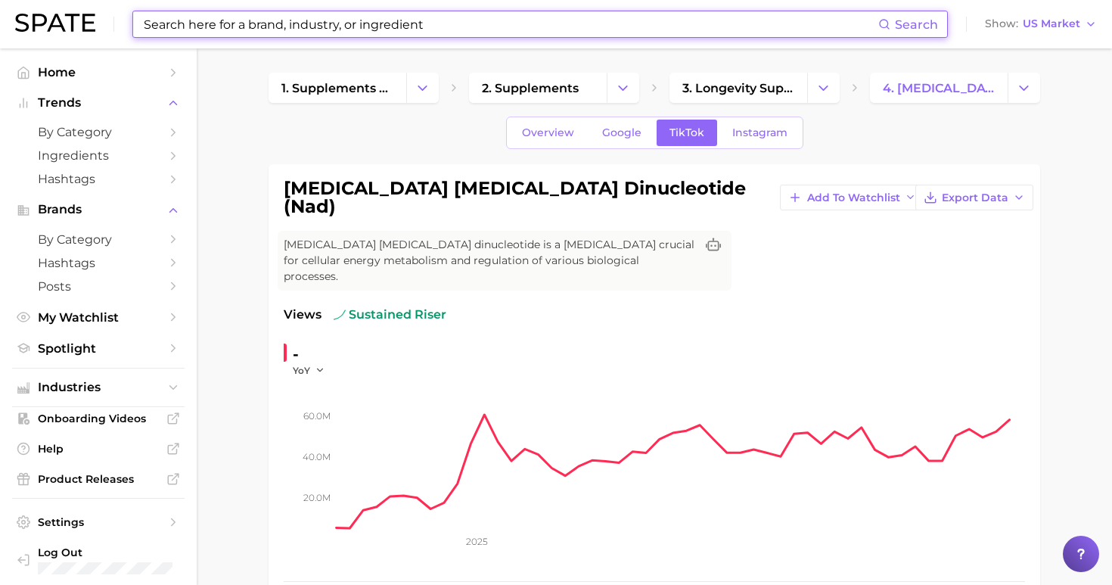
click at [298, 27] on input at bounding box center [510, 24] width 736 height 26
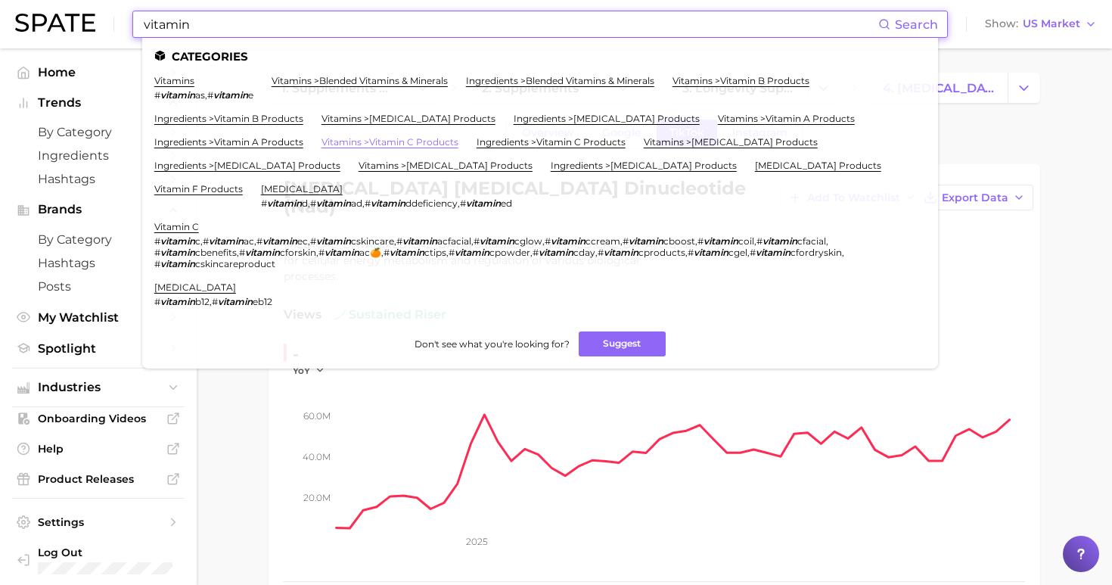
type input "vitamin"
click at [459, 136] on link "vitamins > vitamin c products" at bounding box center [390, 141] width 137 height 11
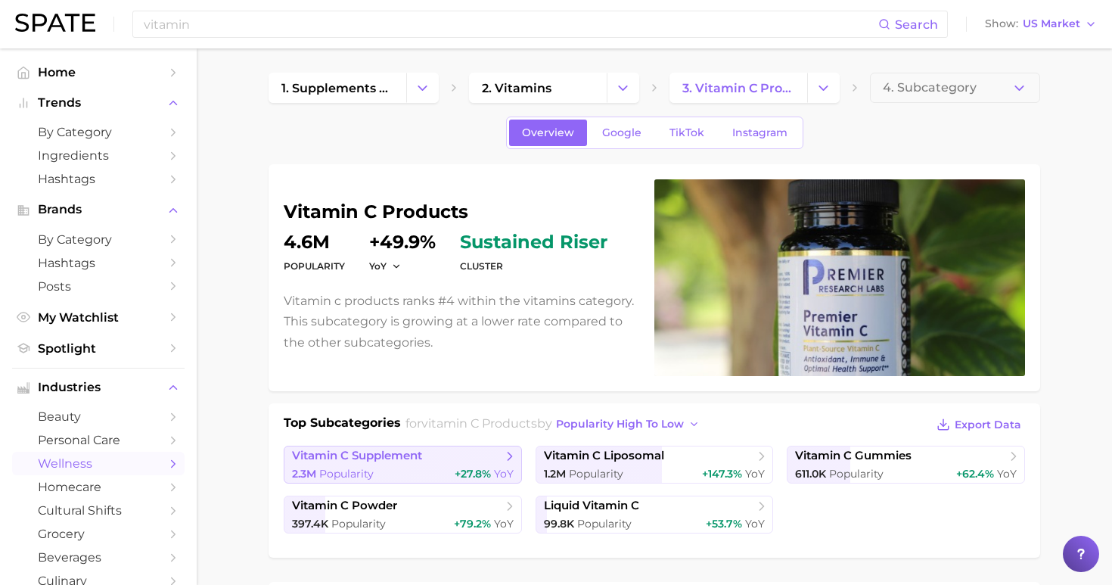
click at [442, 461] on span "vitamin c supplement" at bounding box center [397, 456] width 210 height 15
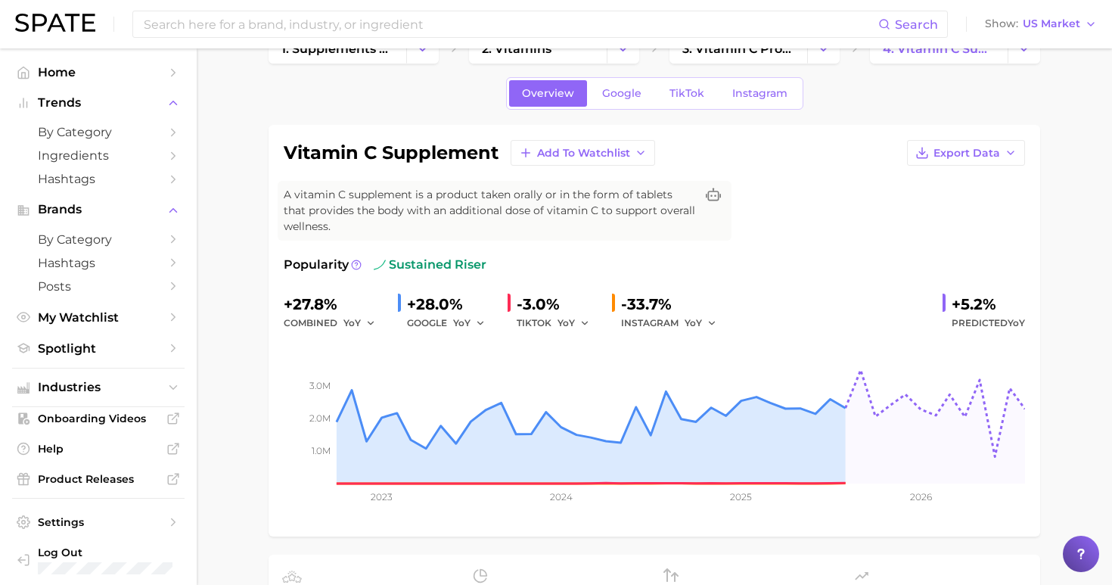
scroll to position [38, 0]
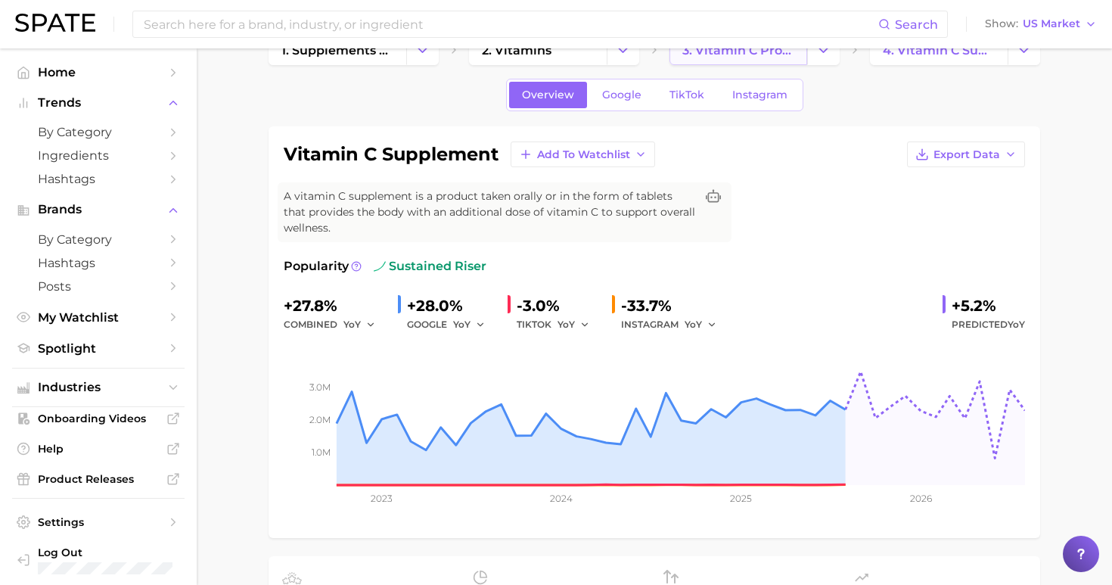
click at [729, 59] on link "3. vitamin c products" at bounding box center [739, 50] width 138 height 30
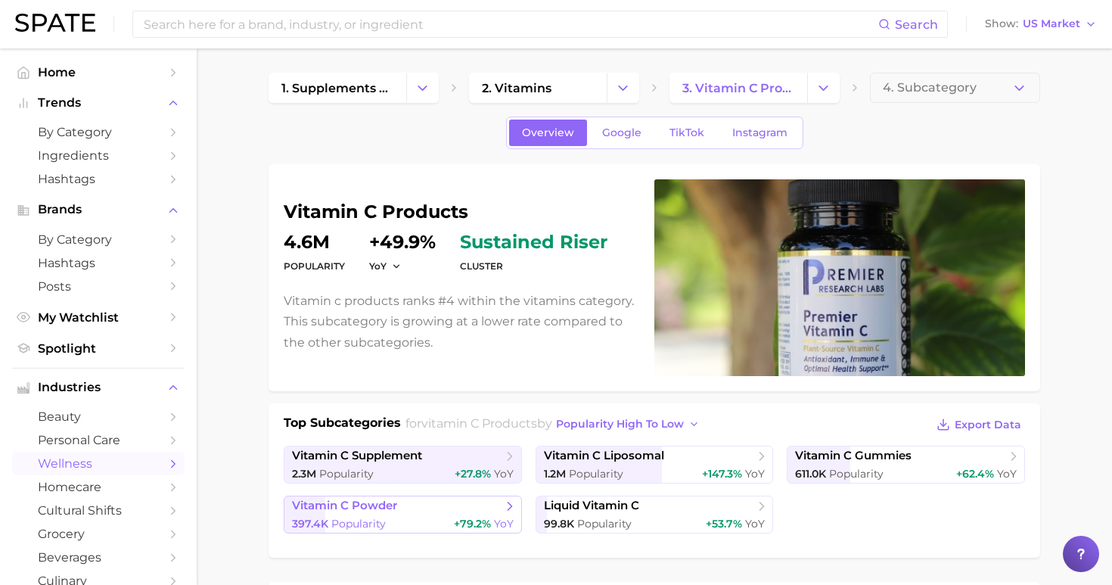
click at [417, 516] on link "vitamin c powder 397.4k Popularity +79.2% YoY" at bounding box center [403, 515] width 238 height 38
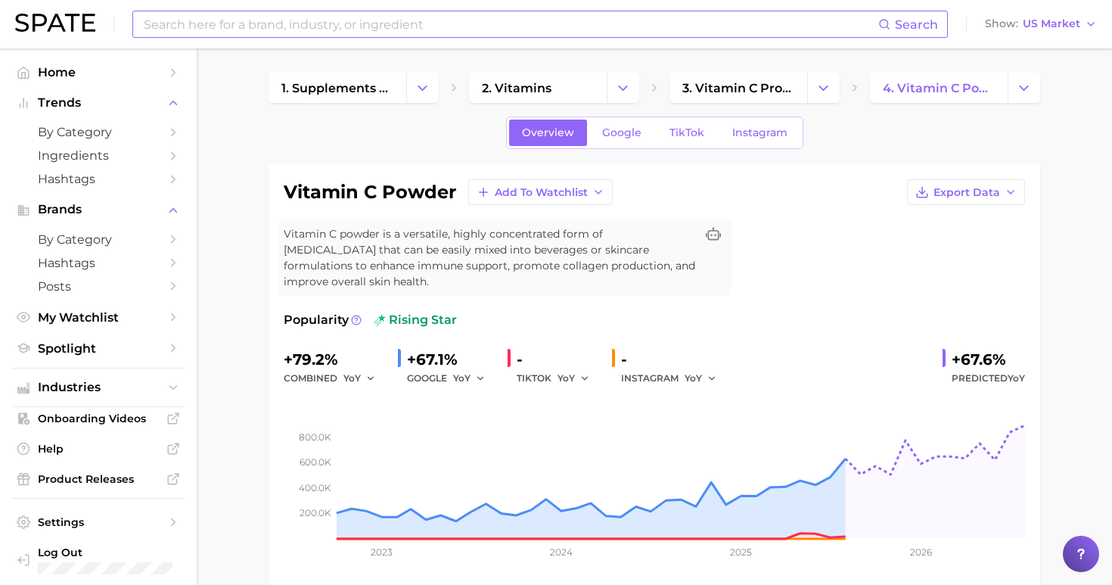
click at [280, 30] on input at bounding box center [510, 24] width 736 height 26
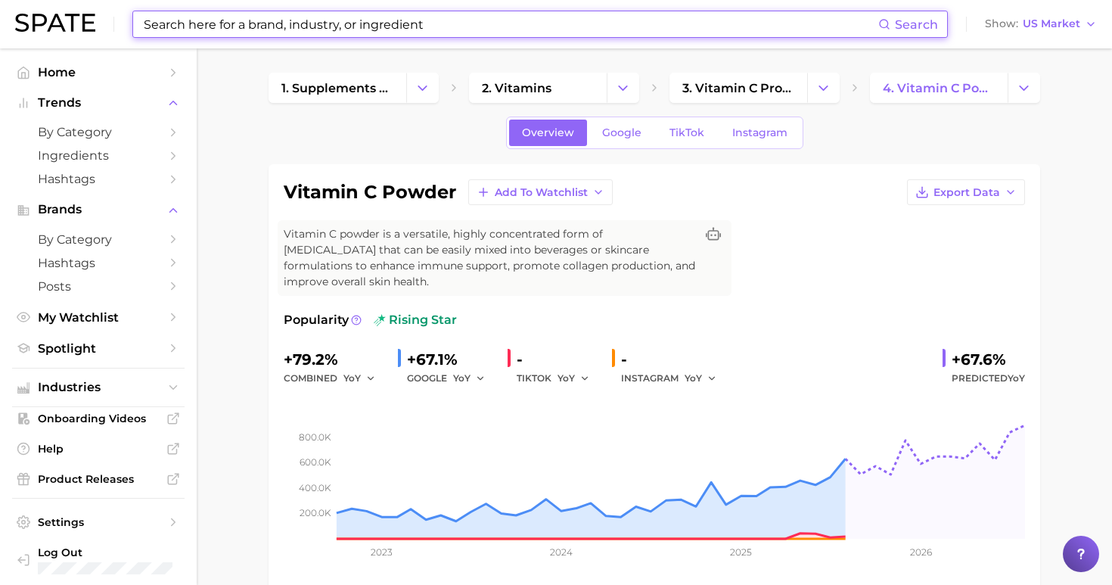
paste input "Astaxanthin"
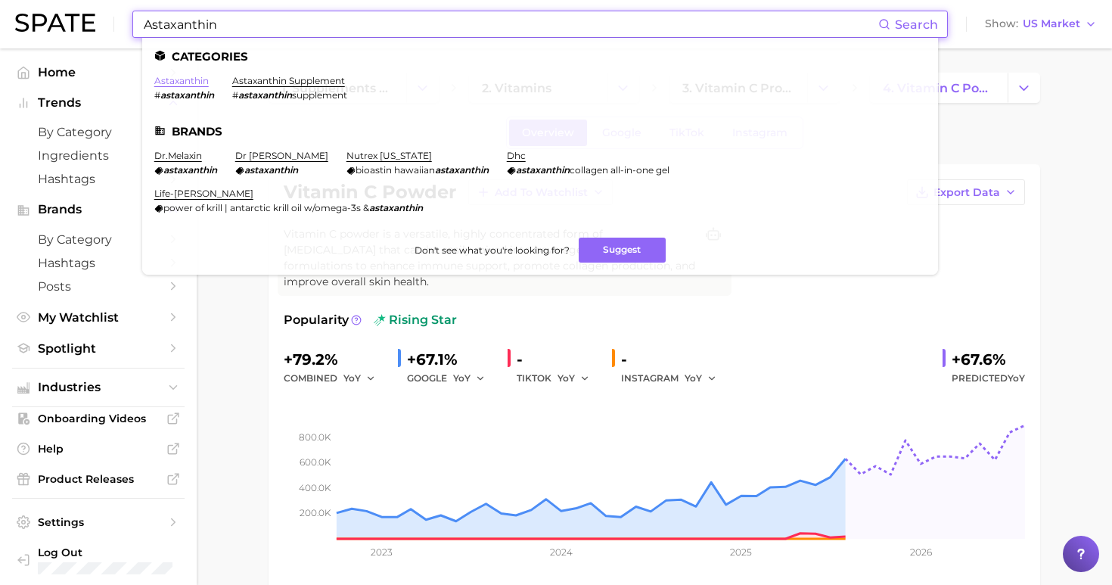
type input "Astaxanthin"
click at [183, 79] on link "astaxanthin" at bounding box center [181, 80] width 54 height 11
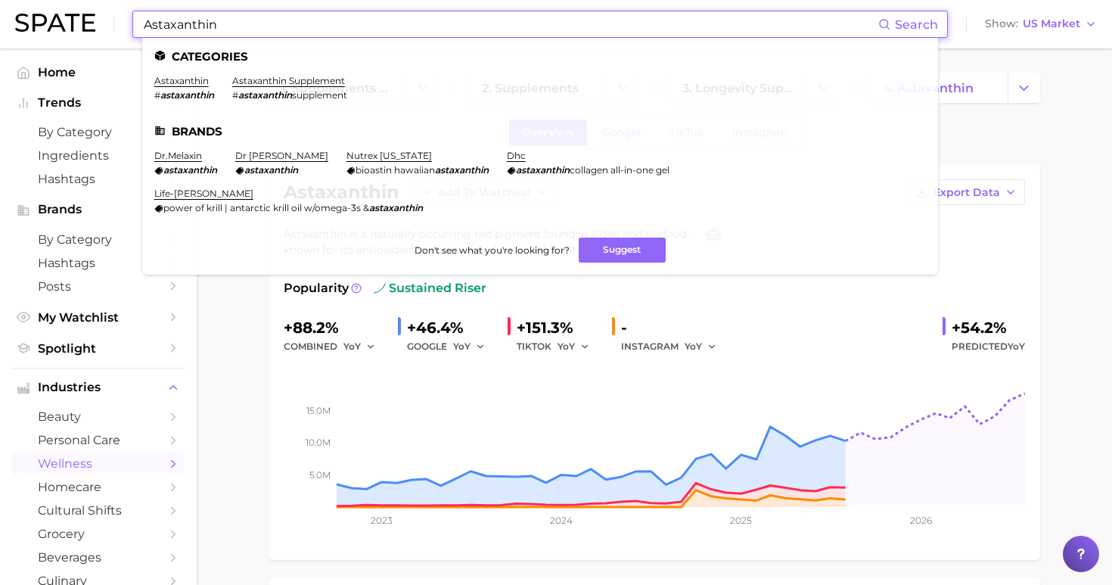
click at [261, 36] on input "Astaxanthin" at bounding box center [510, 24] width 736 height 26
click at [281, 82] on link "astaxanthin supplement" at bounding box center [288, 80] width 113 height 11
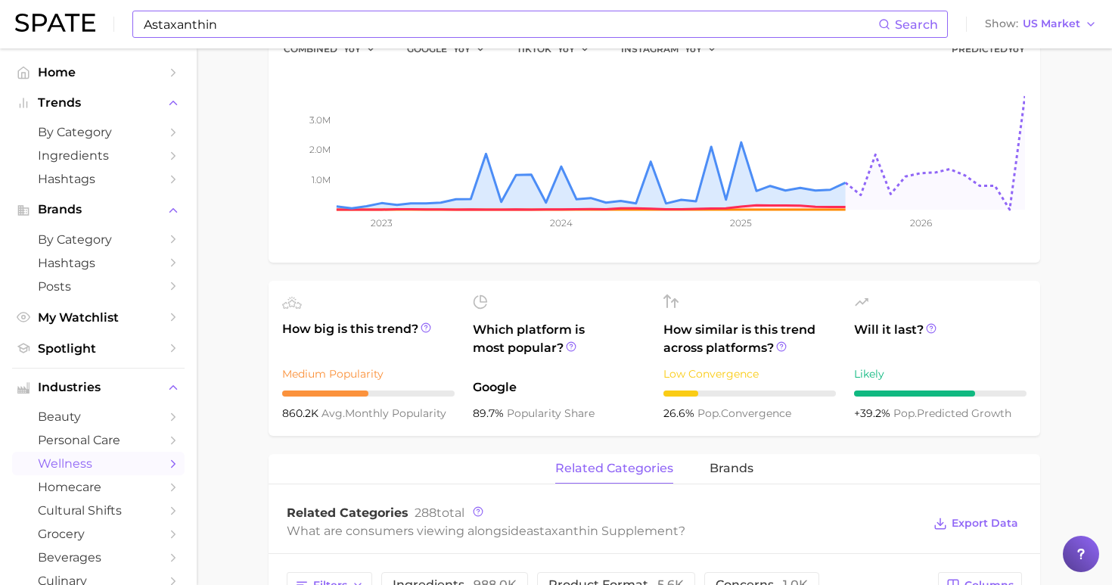
scroll to position [324, 0]
